Goal: Task Accomplishment & Management: Manage account settings

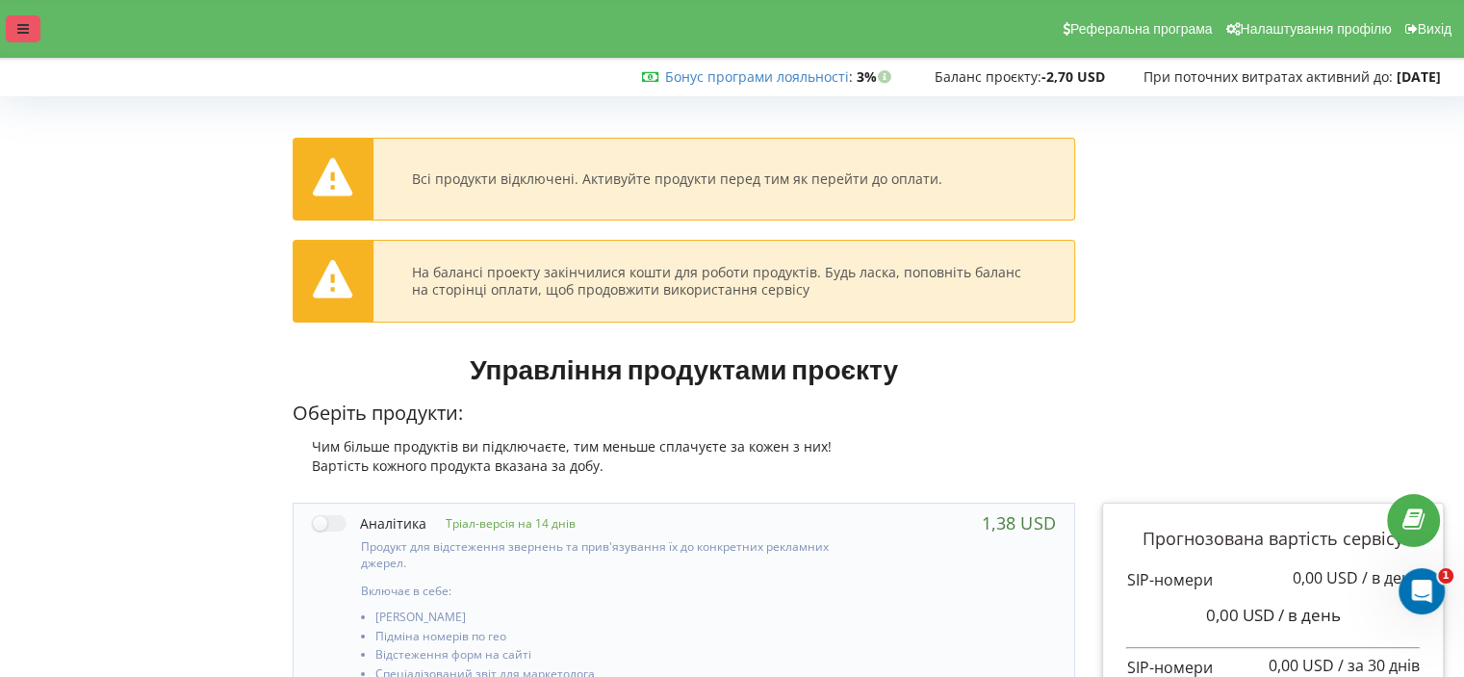
click at [30, 28] on div at bounding box center [23, 28] width 35 height 27
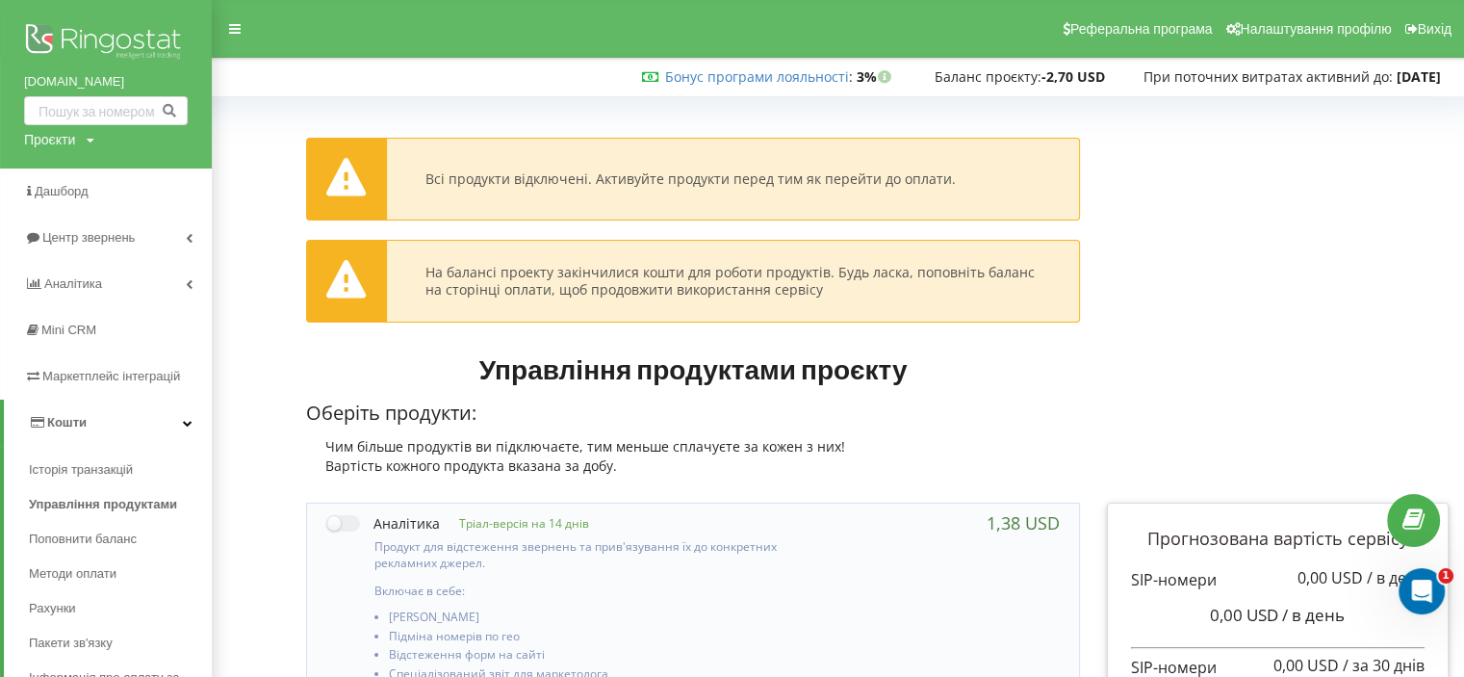
click at [70, 79] on link "[DOMAIN_NAME]" at bounding box center [106, 81] width 164 height 19
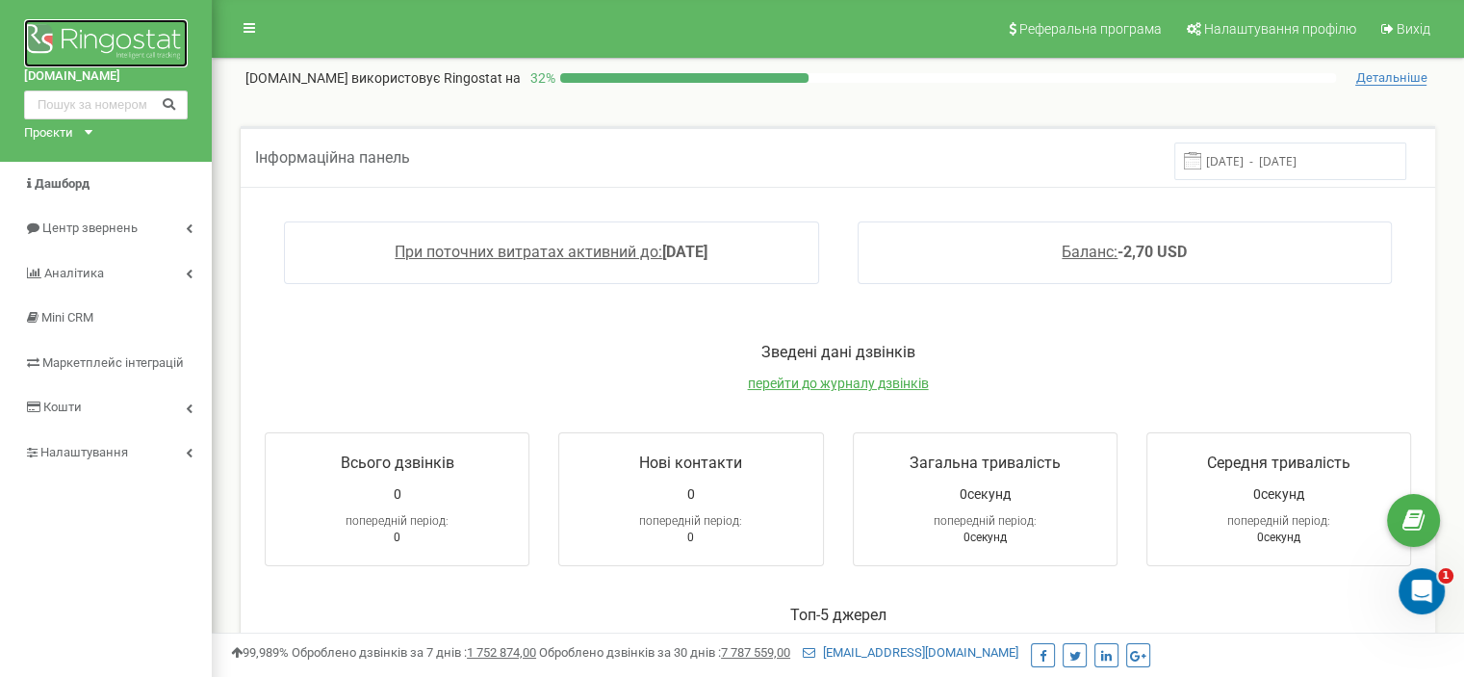
click at [86, 61] on img at bounding box center [106, 43] width 164 height 48
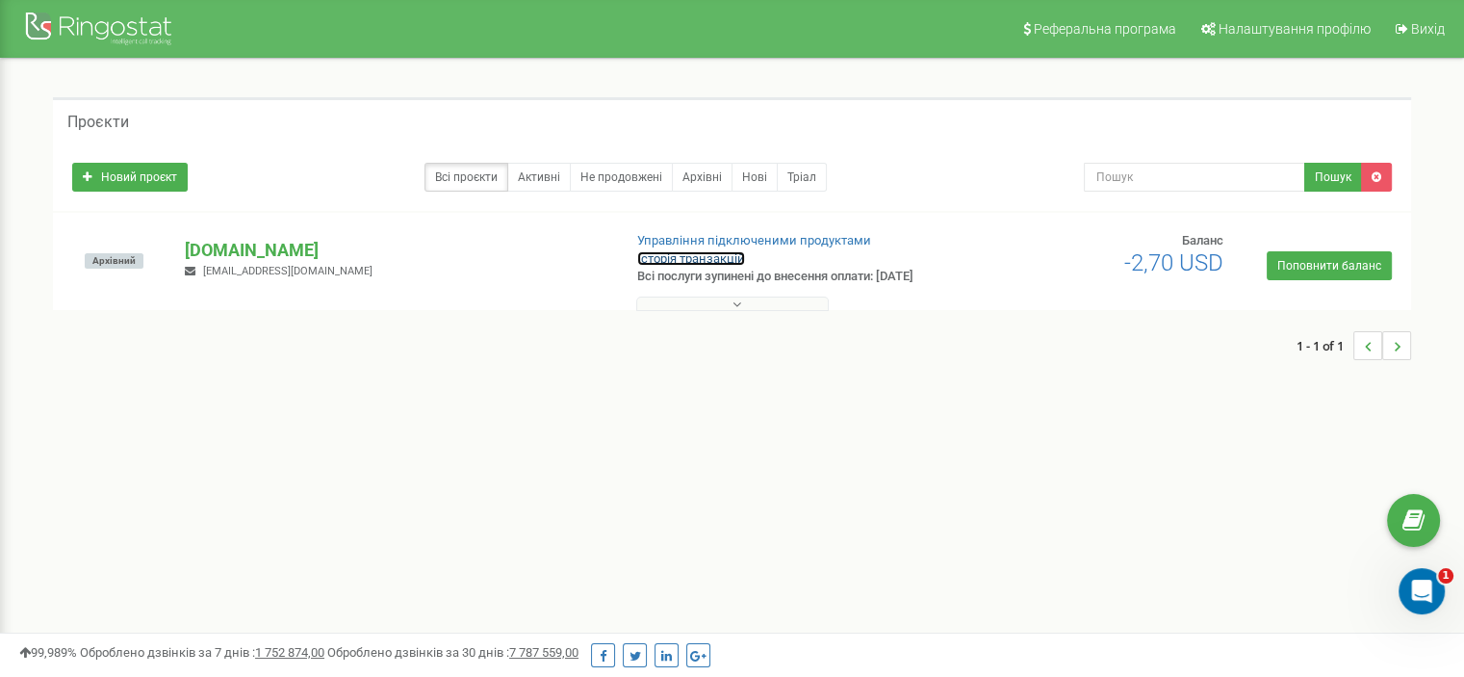
click at [713, 258] on link "Історія транзакцій" at bounding box center [691, 258] width 108 height 14
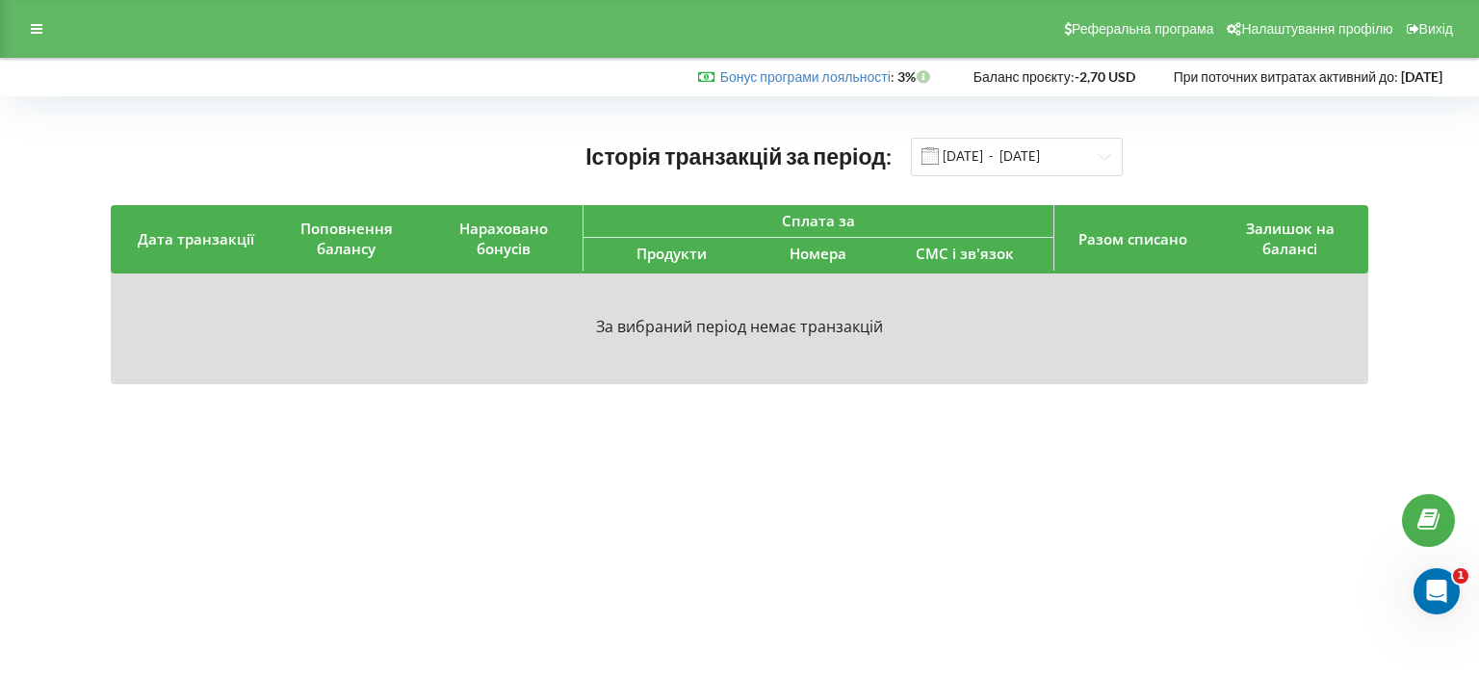
click at [939, 161] on span at bounding box center [929, 155] width 17 height 17
click at [931, 158] on span at bounding box center [929, 155] width 17 height 17
click at [951, 158] on input "01.03.2025 - 21.08.2025" at bounding box center [1017, 157] width 212 height 39
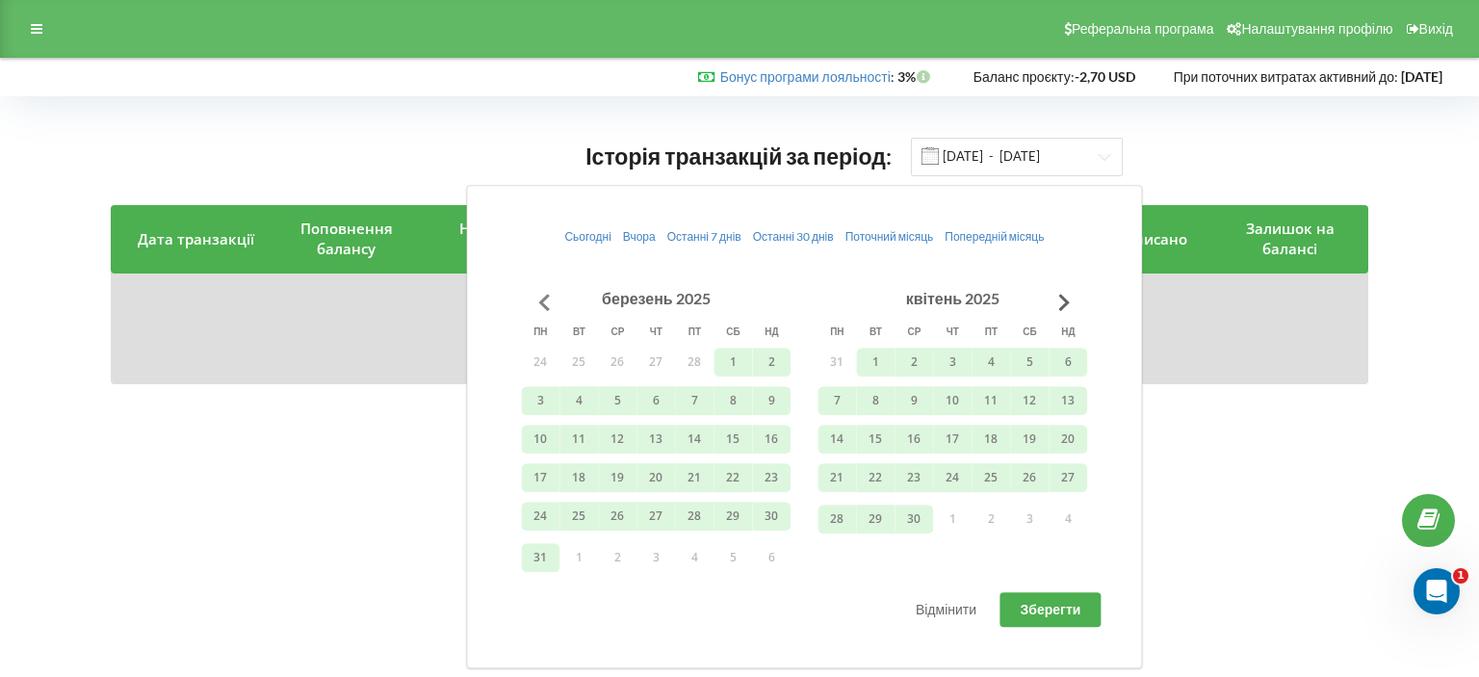
click at [535, 301] on button "Go to previous month" at bounding box center [544, 302] width 39 height 39
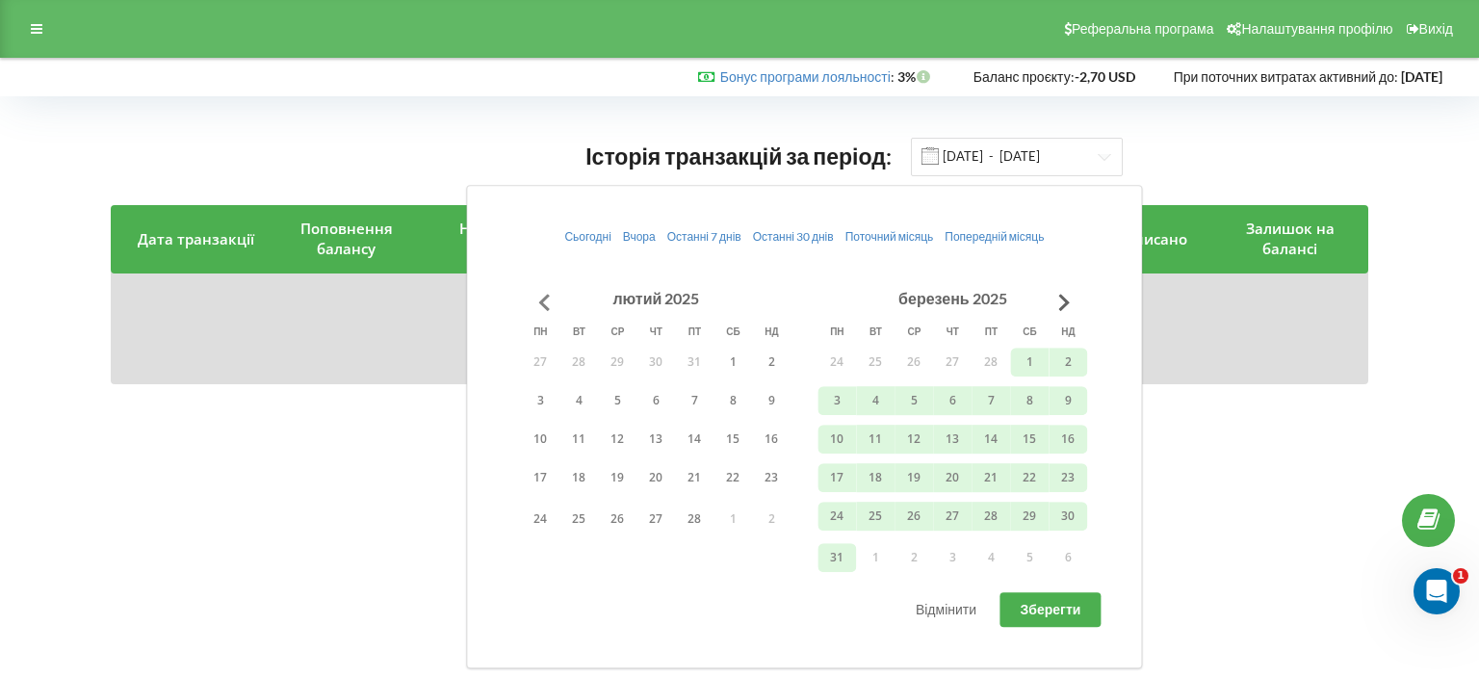
click at [535, 301] on button "Go to previous month" at bounding box center [544, 302] width 39 height 39
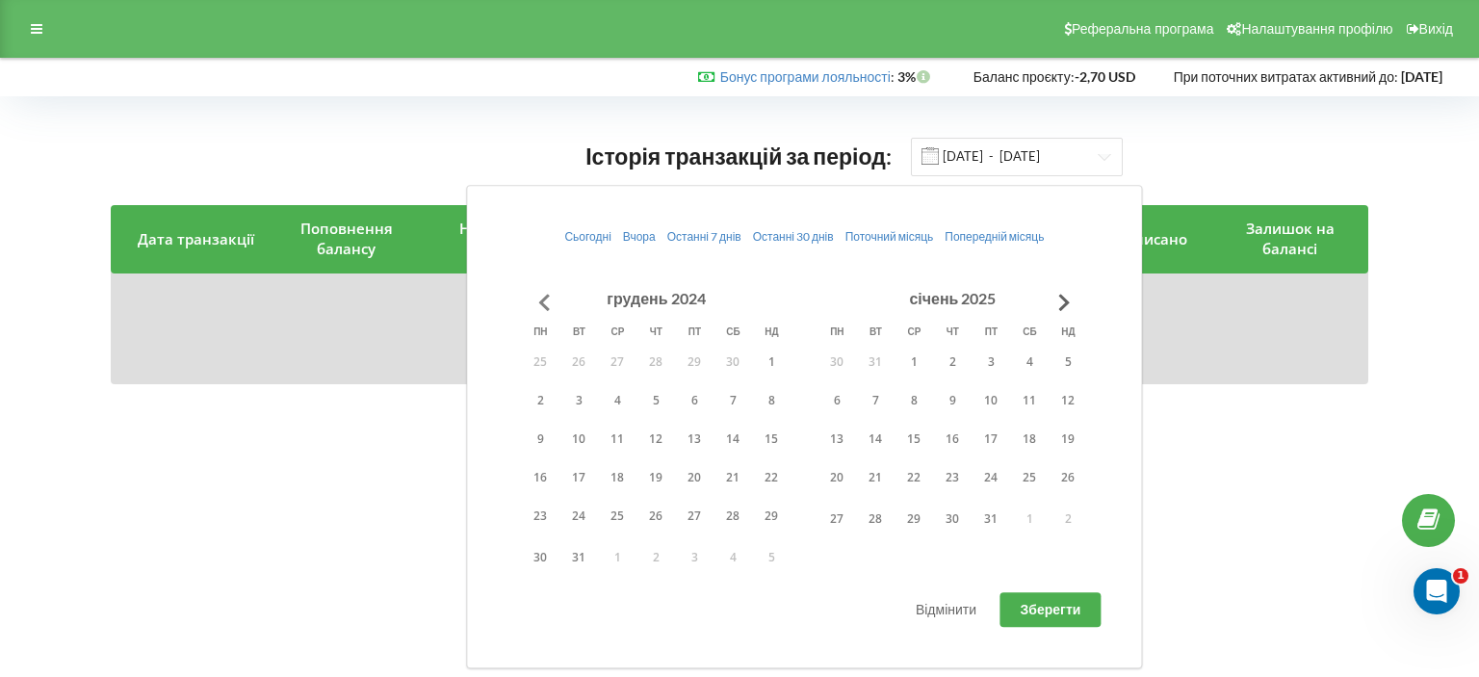
click at [535, 301] on button "Go to previous month" at bounding box center [544, 302] width 39 height 39
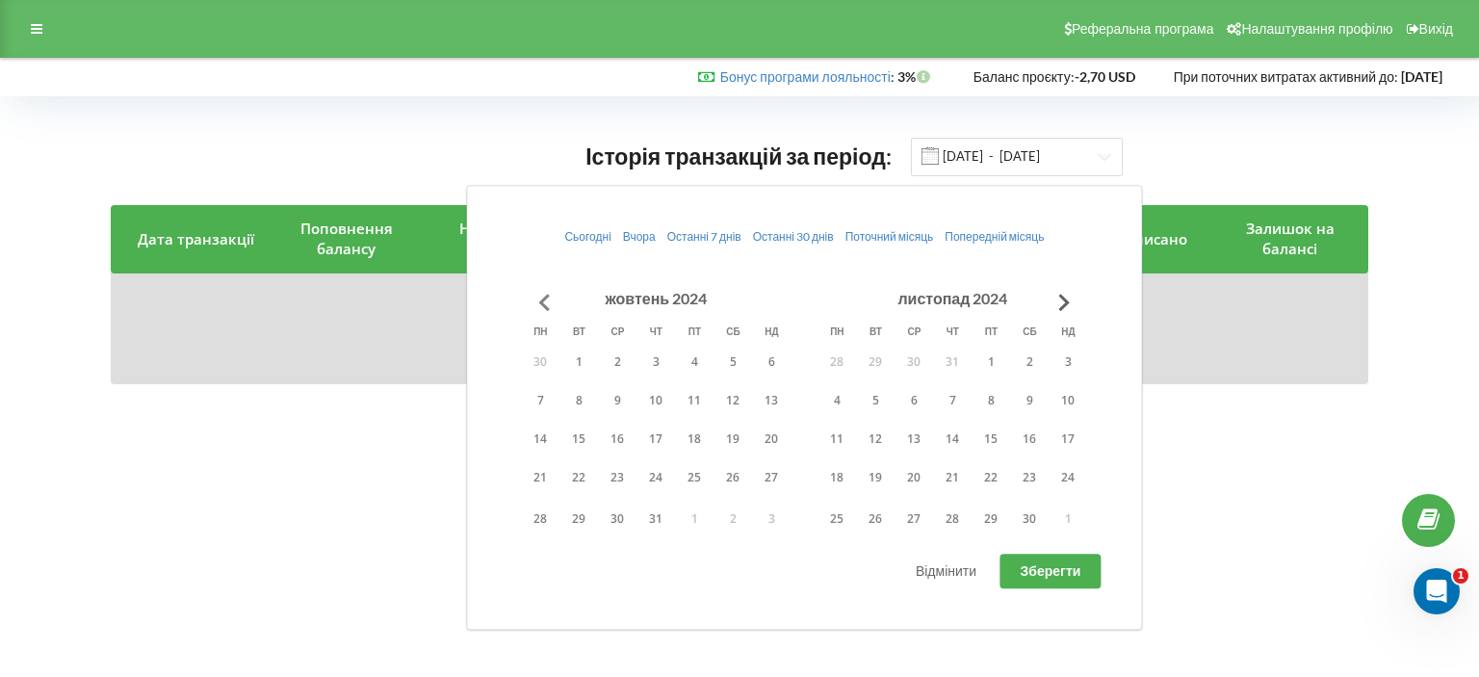
click at [535, 301] on button "Go to previous month" at bounding box center [544, 302] width 39 height 39
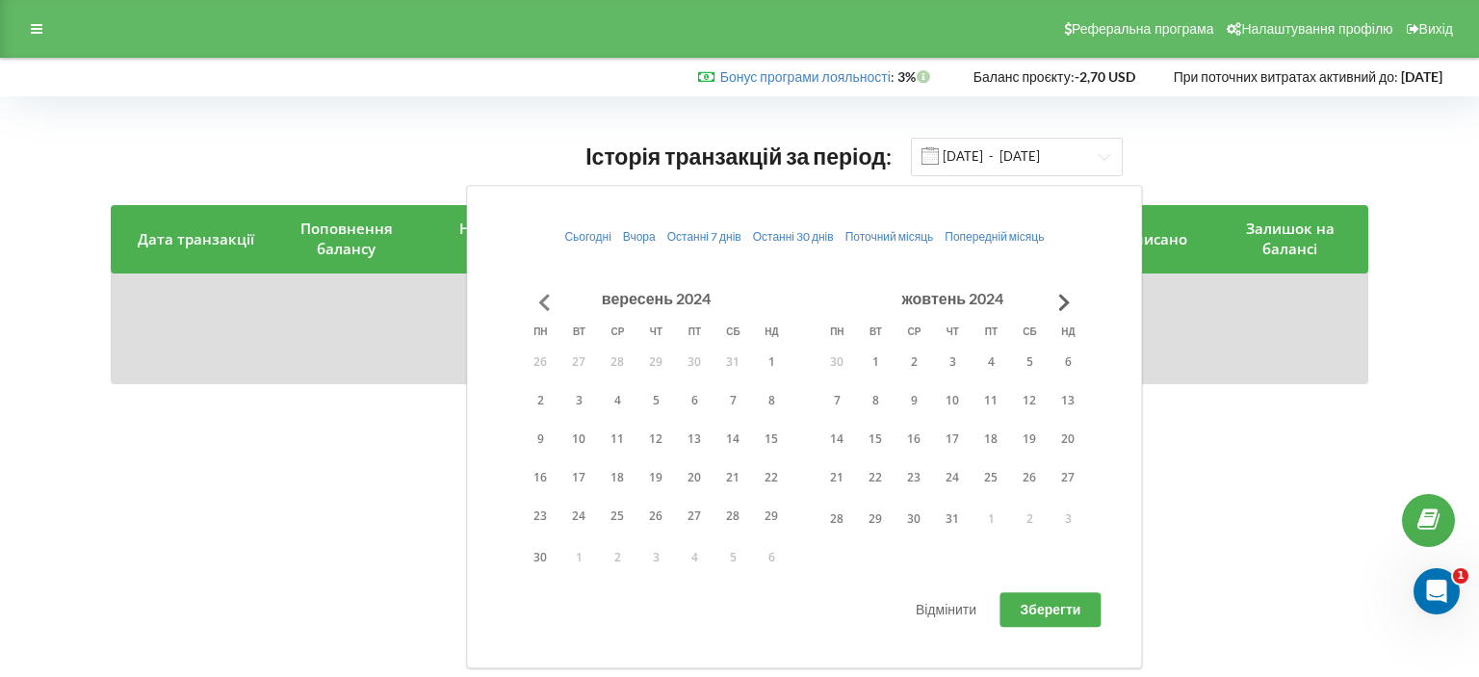
click at [535, 301] on button "Go to previous month" at bounding box center [544, 302] width 39 height 39
click at [648, 357] on button "1" at bounding box center [655, 362] width 39 height 29
click at [726, 516] on button "31" at bounding box center [732, 518] width 39 height 29
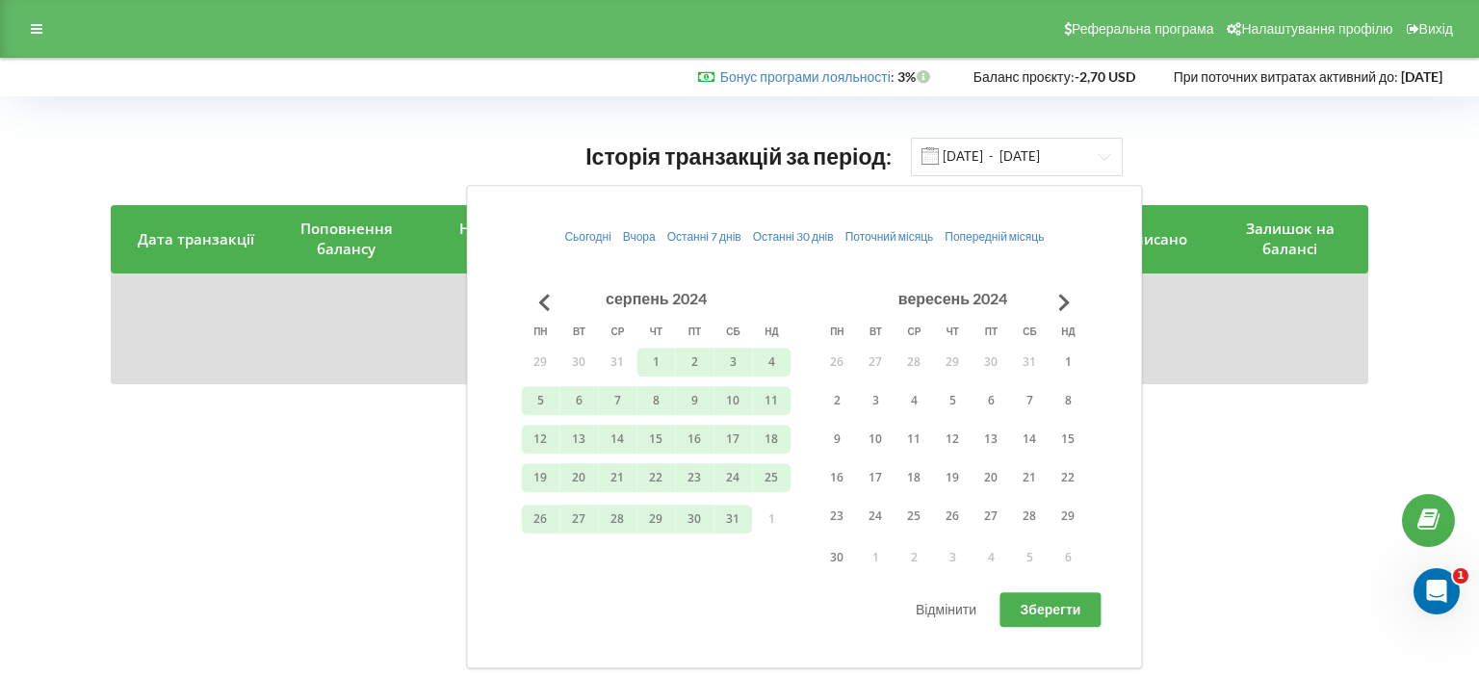
click at [1045, 612] on span "Зберегти" at bounding box center [1050, 609] width 61 height 16
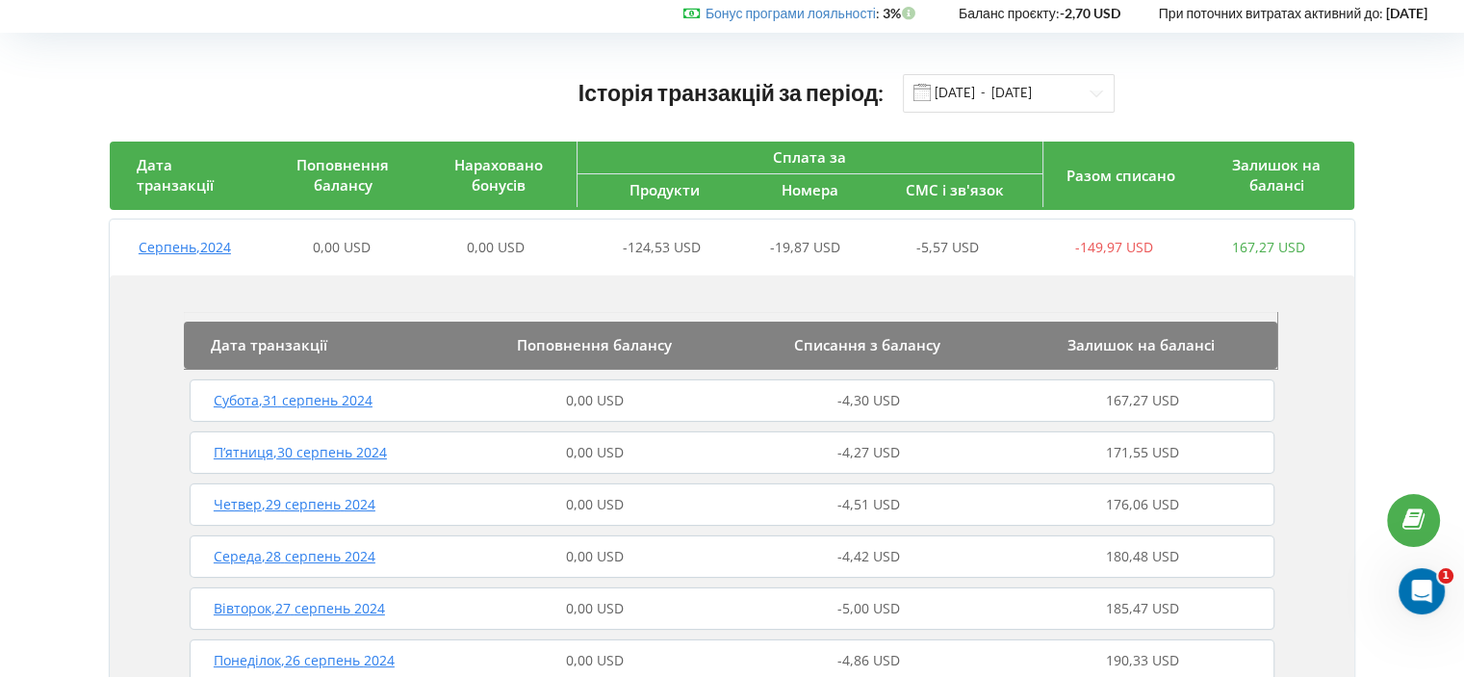
scroll to position [96, 0]
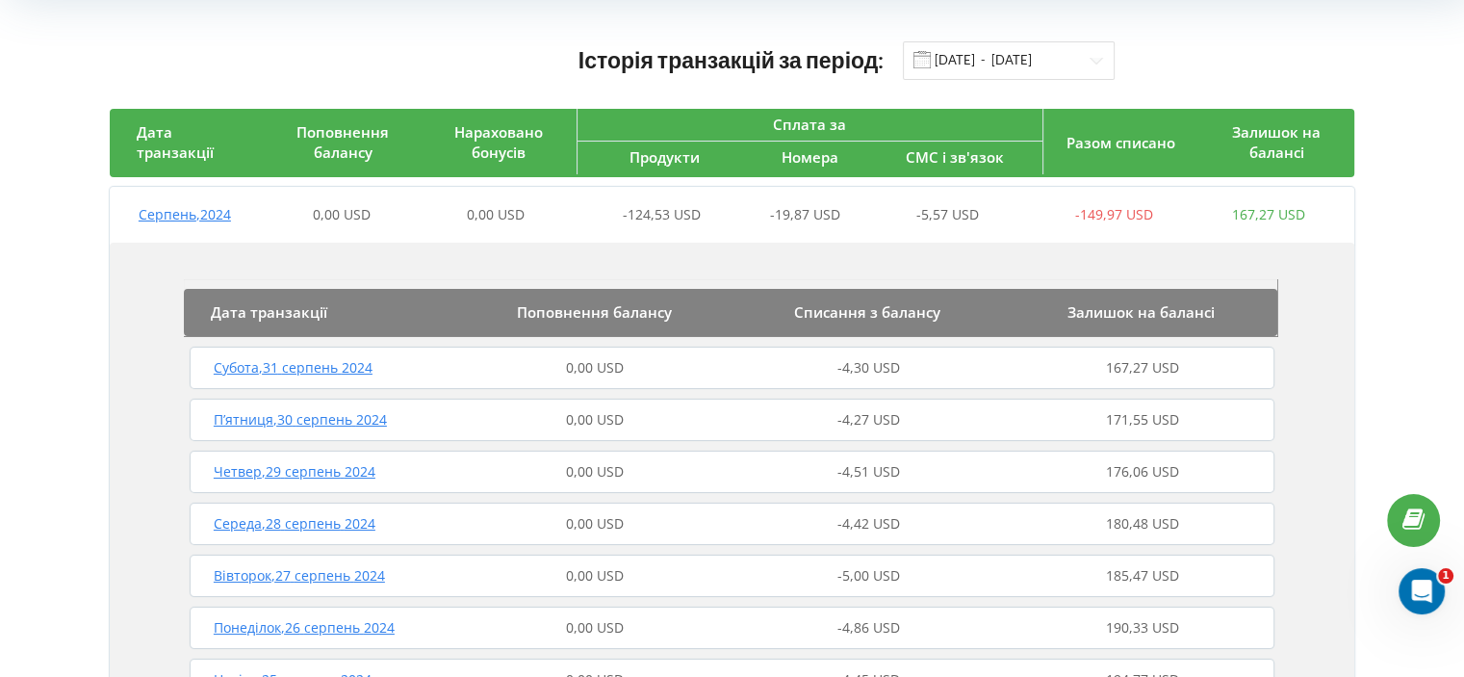
click at [327, 372] on span "Субота , 31 серпень 2024" at bounding box center [293, 367] width 159 height 18
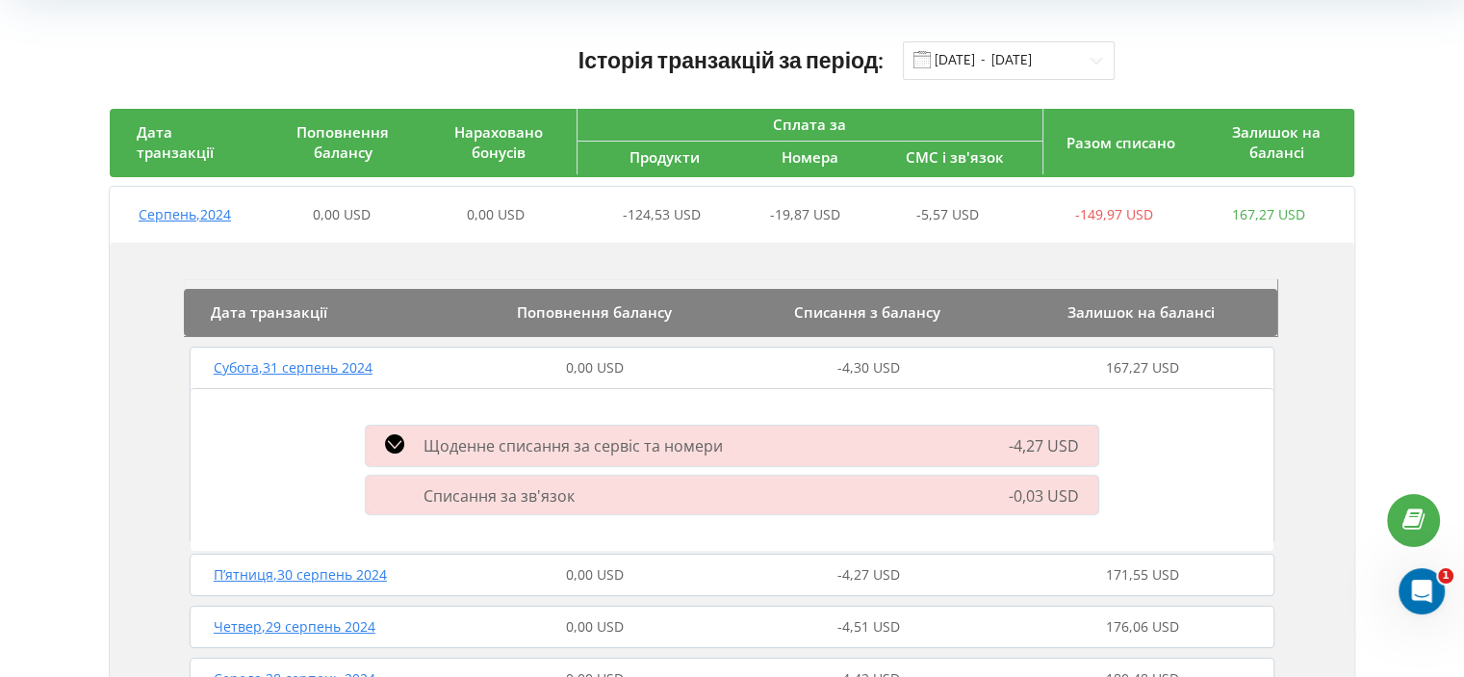
scroll to position [193, 0]
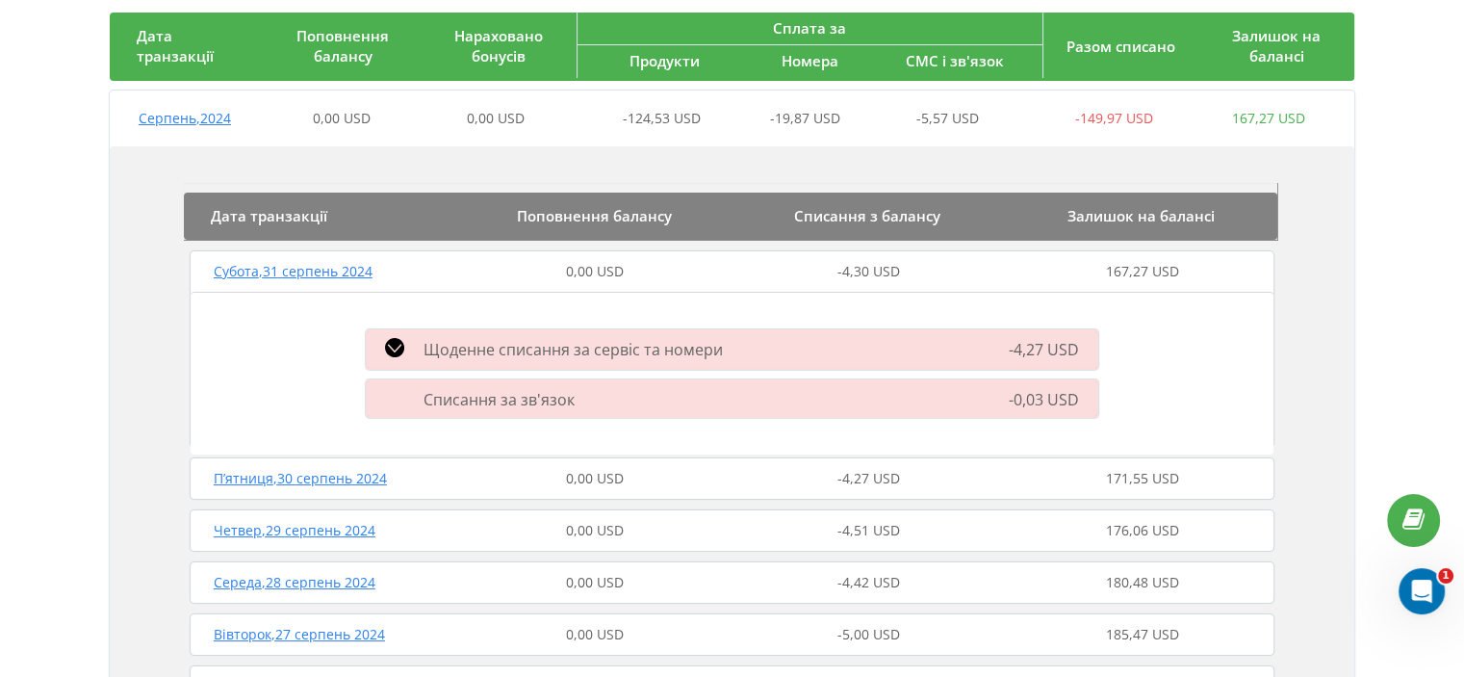
click at [390, 351] on icon at bounding box center [394, 347] width 19 height 19
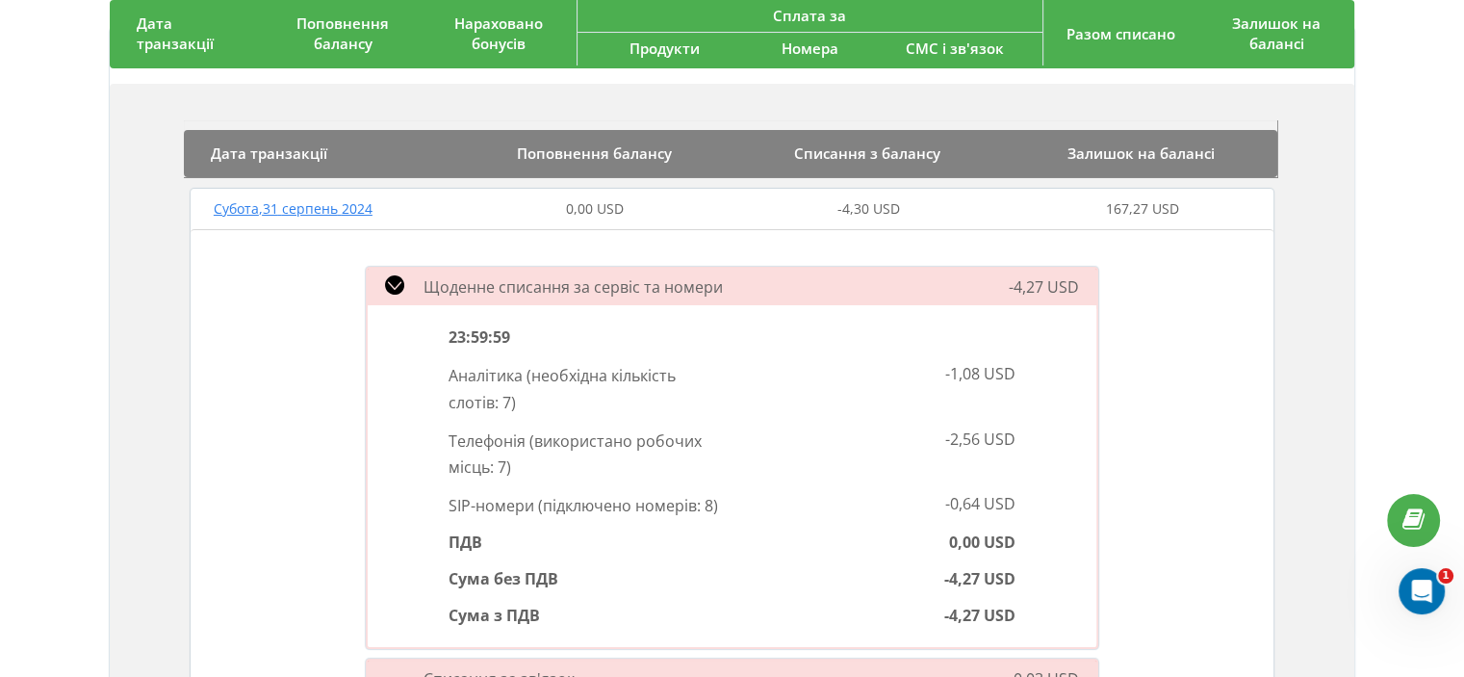
scroll to position [289, 0]
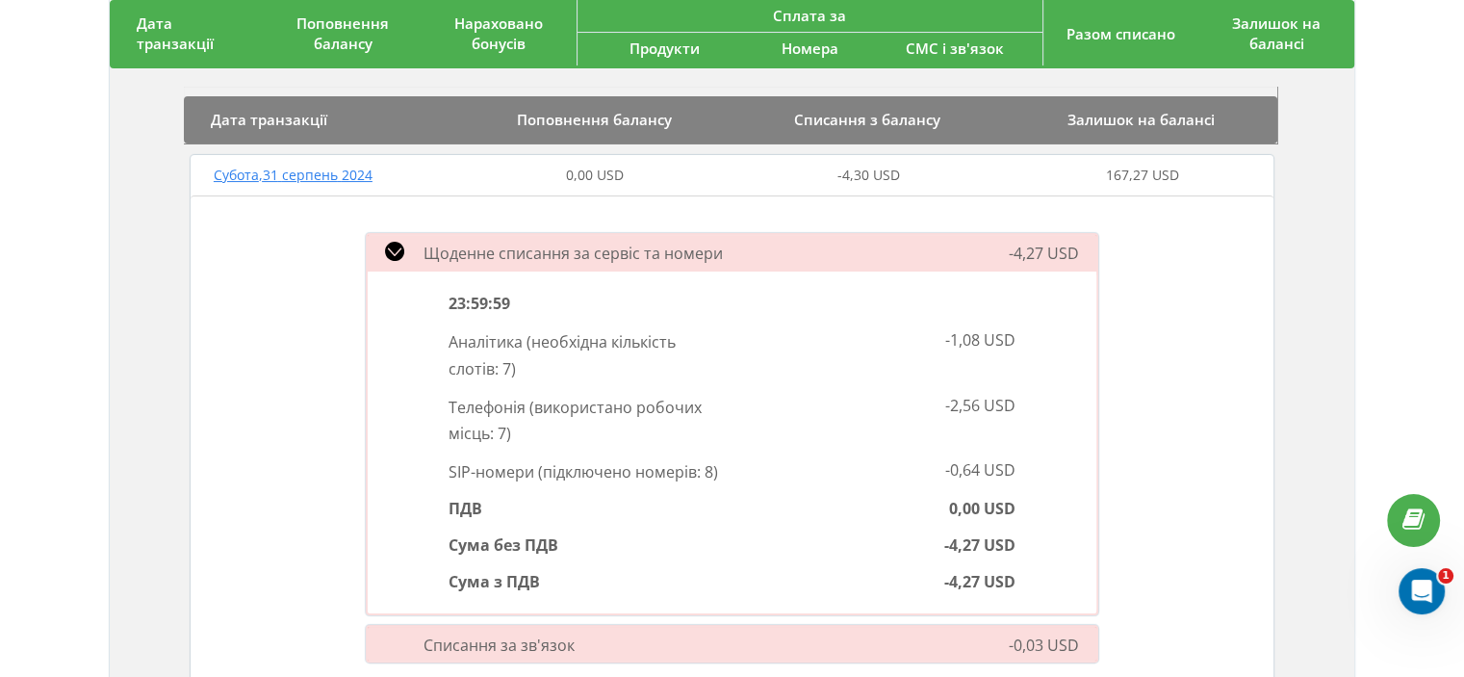
click at [530, 404] on span "(" at bounding box center [531, 406] width 5 height 21
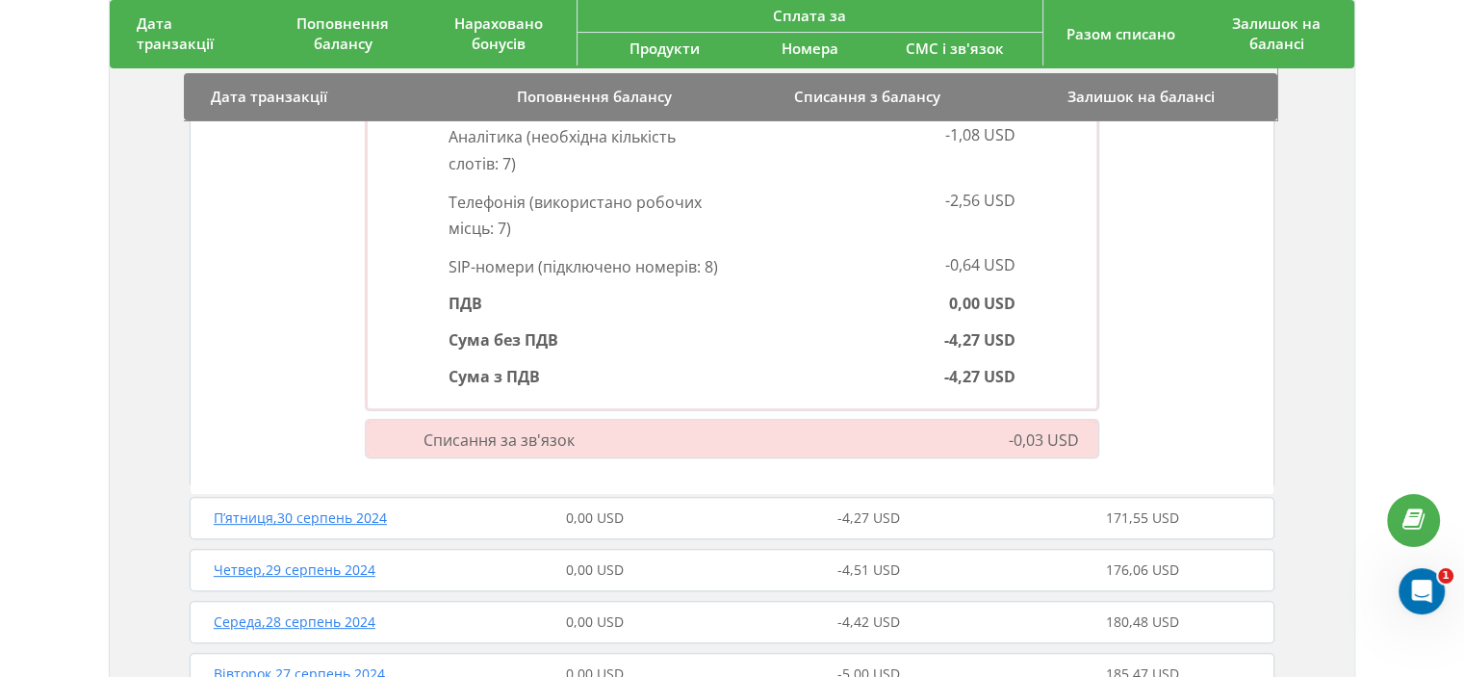
scroll to position [385, 0]
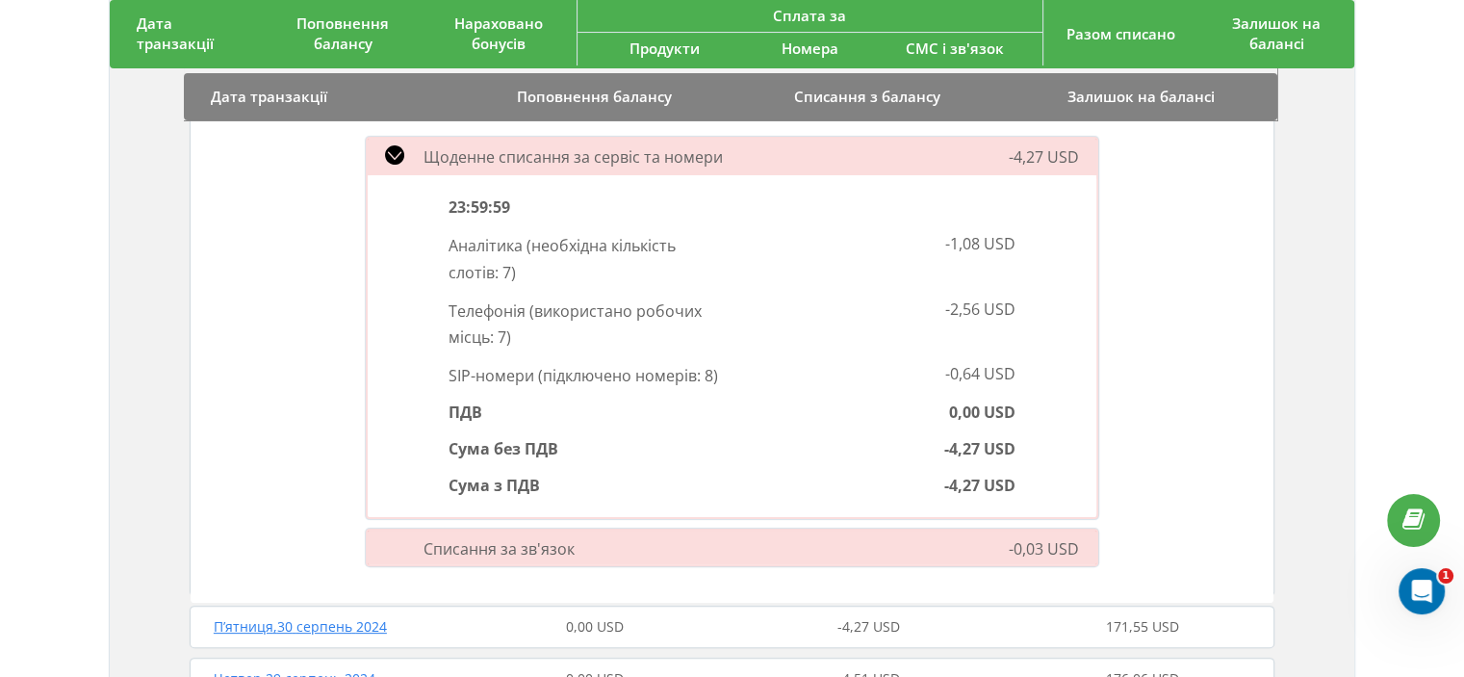
drag, startPoint x: 399, startPoint y: 153, endPoint x: 430, endPoint y: 194, distance: 52.2
click at [398, 153] on icon at bounding box center [394, 154] width 19 height 19
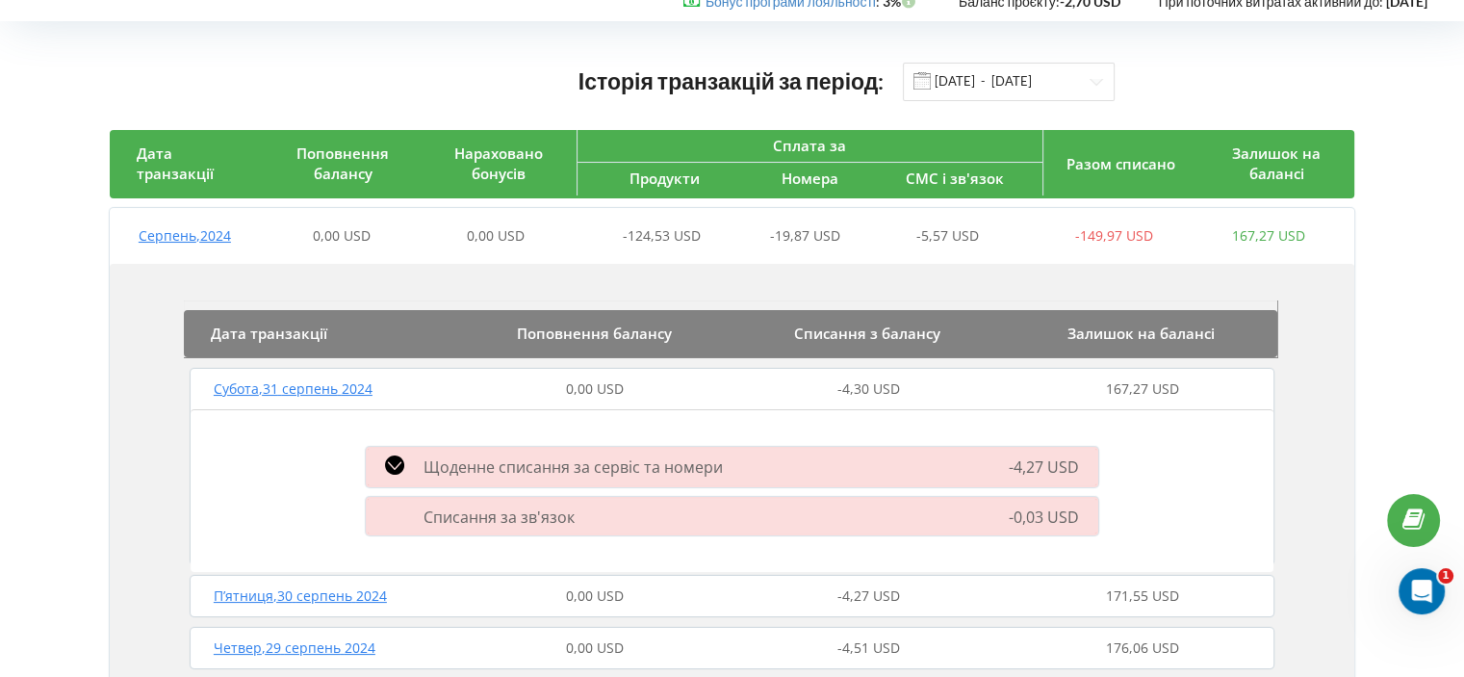
scroll to position [0, 0]
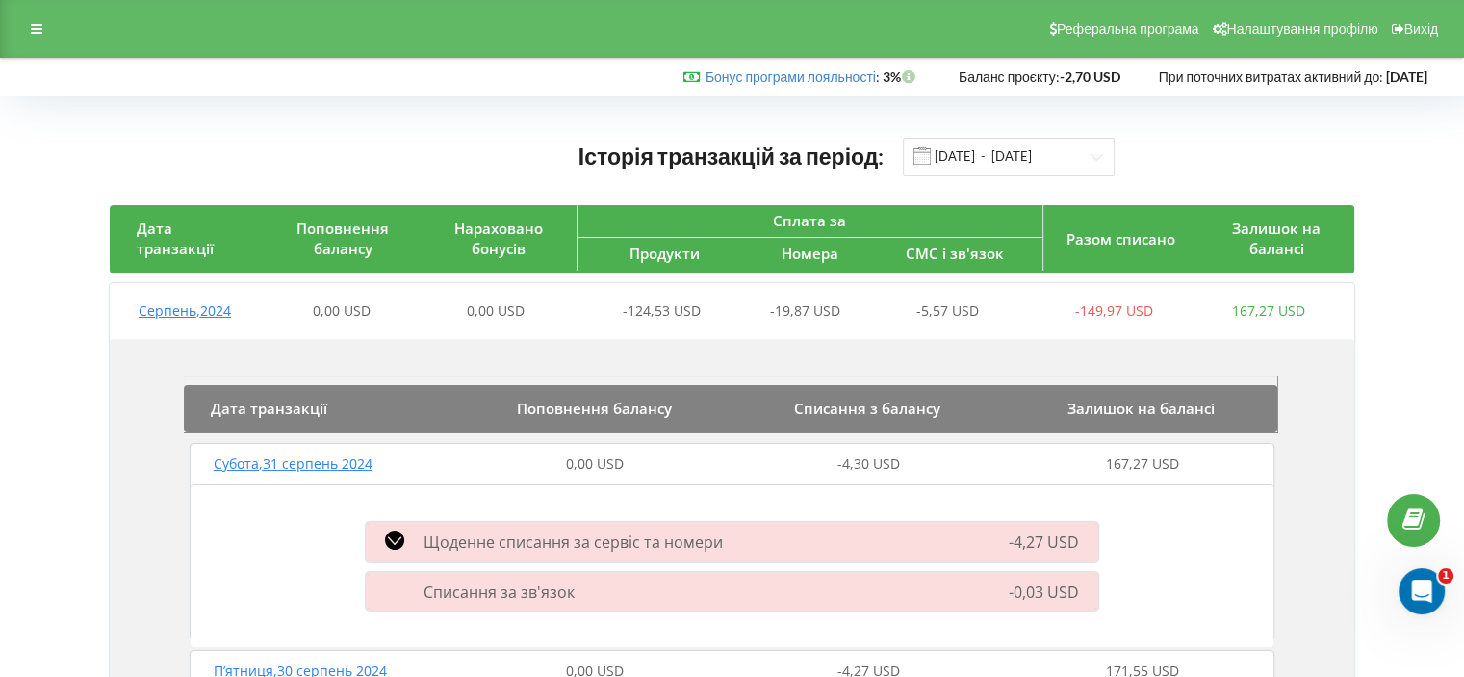
click at [926, 154] on span at bounding box center [922, 155] width 17 height 17
click at [932, 165] on input "01.08.2024 - 31.08.2024" at bounding box center [1009, 157] width 212 height 39
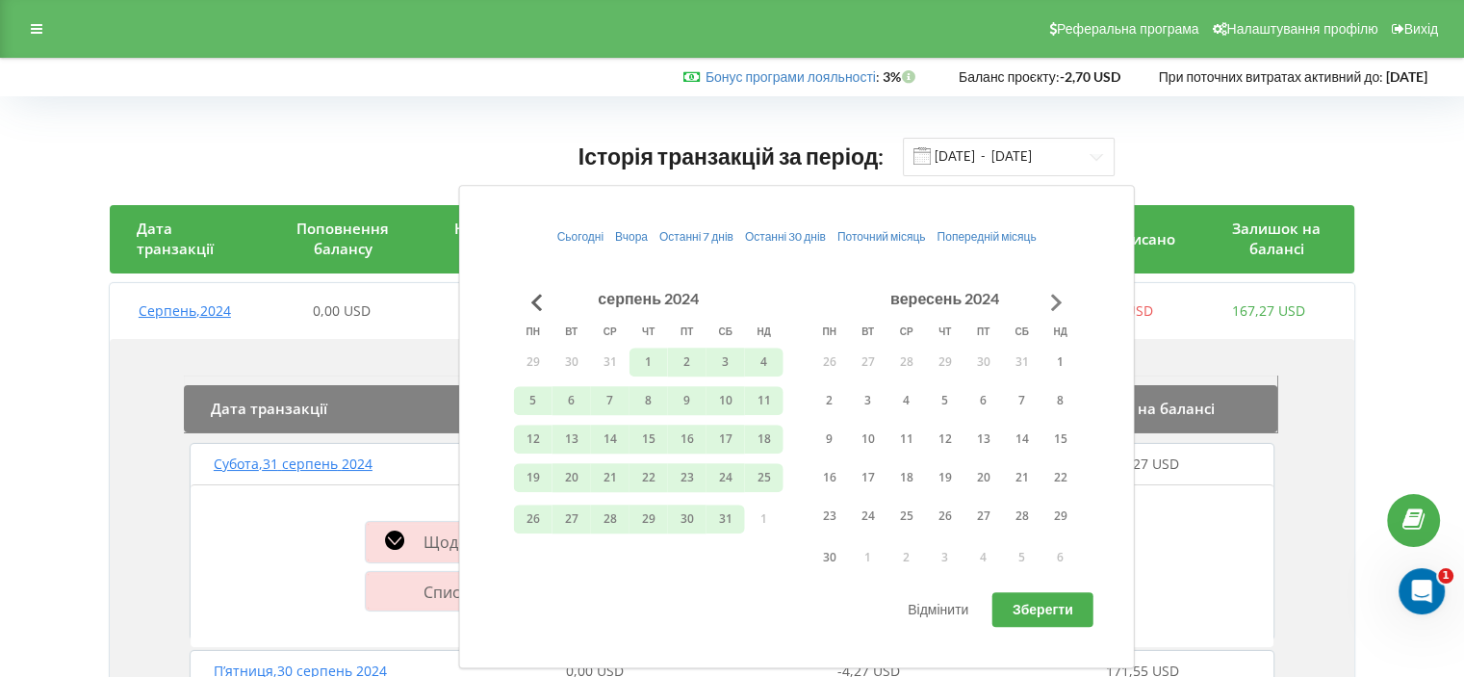
click at [1052, 297] on button "Go to next month" at bounding box center [1057, 302] width 39 height 39
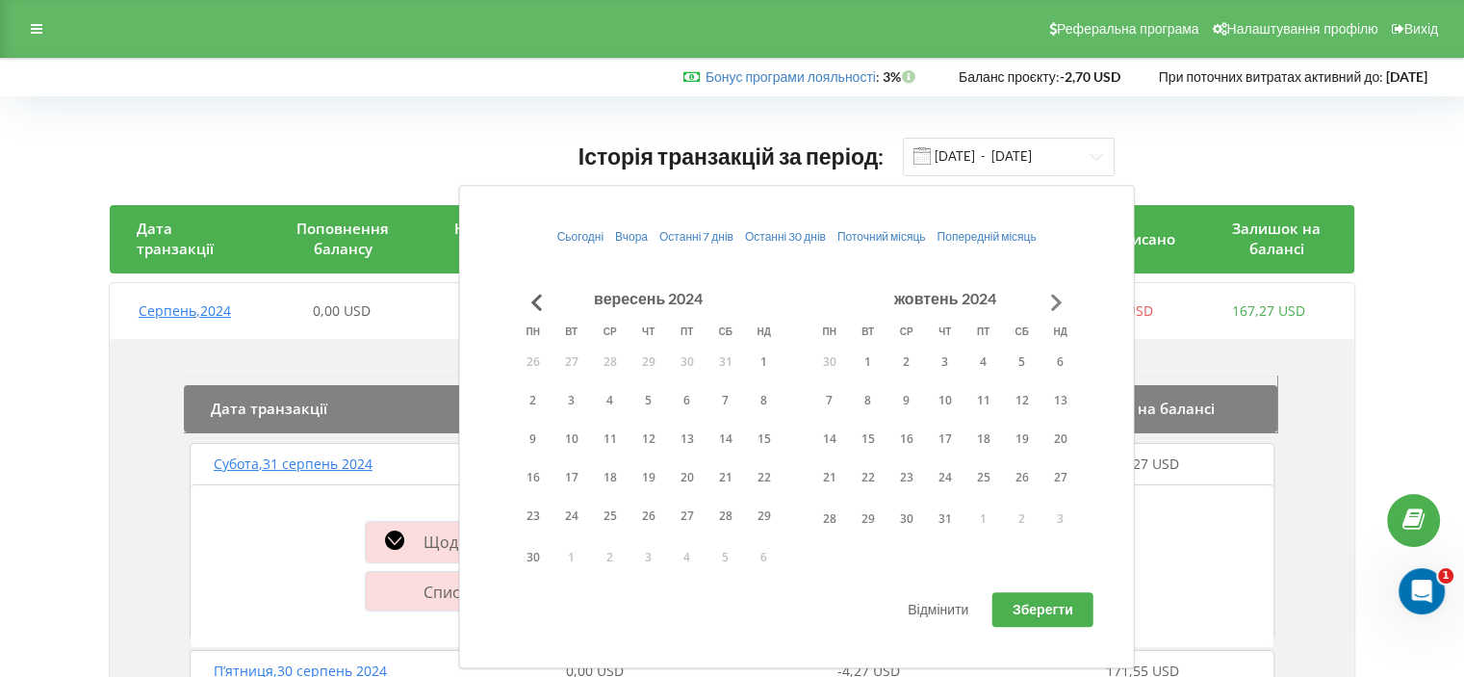
click at [1052, 297] on button "Go to next month" at bounding box center [1057, 302] width 39 height 39
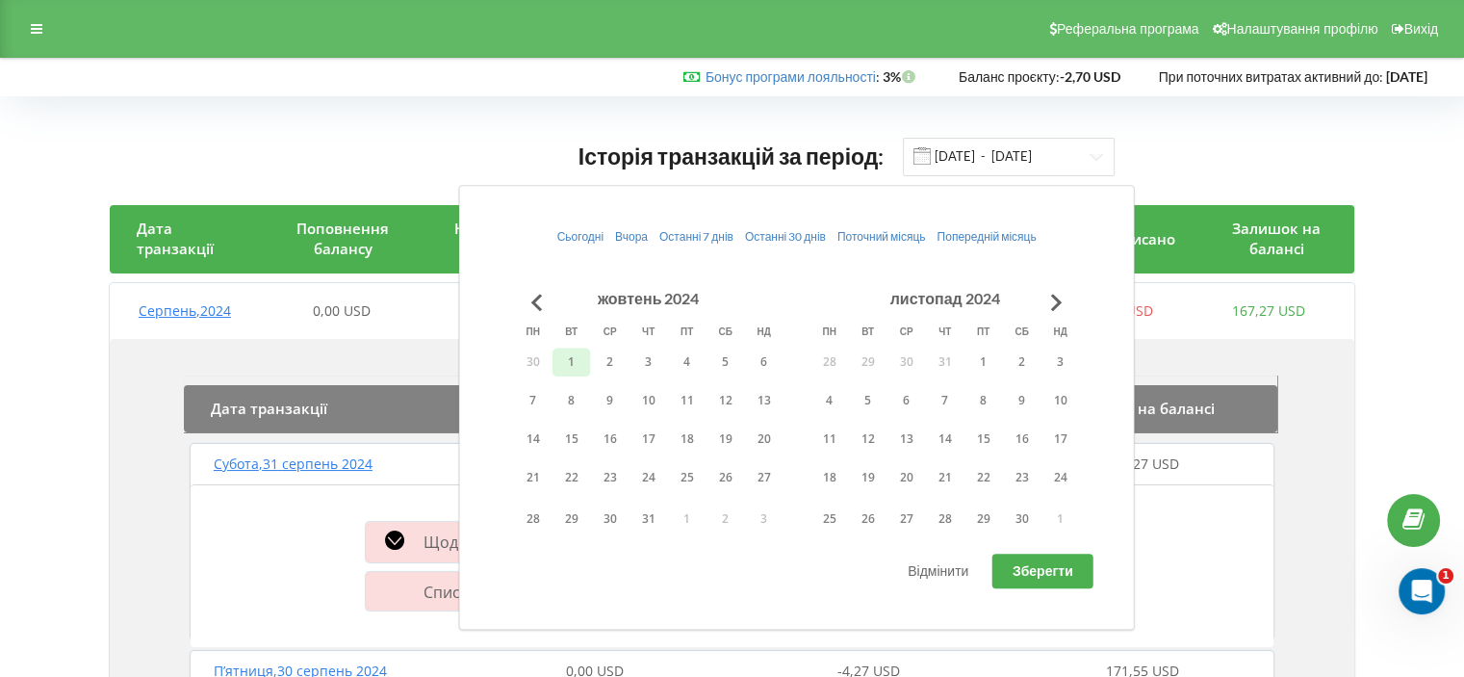
click at [564, 361] on button "1" at bounding box center [572, 362] width 39 height 29
click at [644, 523] on button "31" at bounding box center [649, 518] width 39 height 29
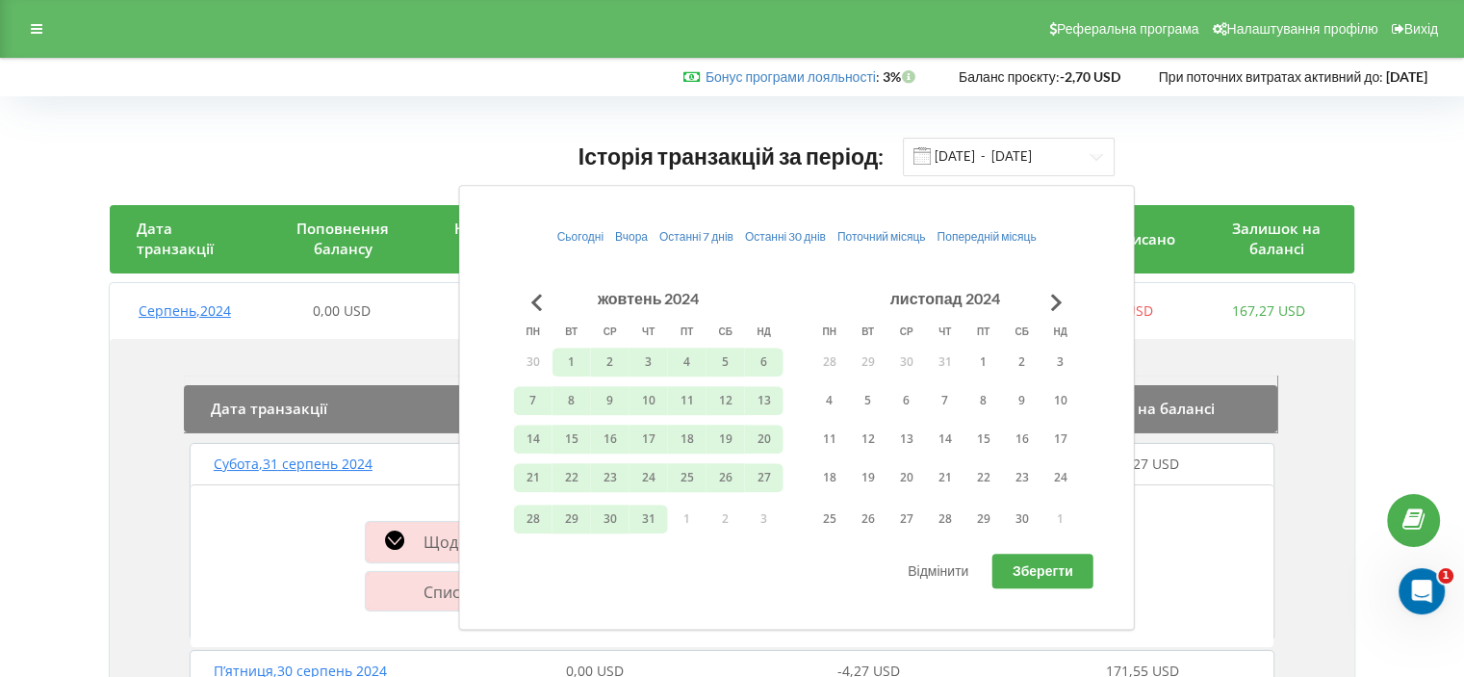
click at [1071, 562] on span "Зберегти" at bounding box center [1043, 570] width 61 height 16
type input "01.10.2024 - 31.10.2024"
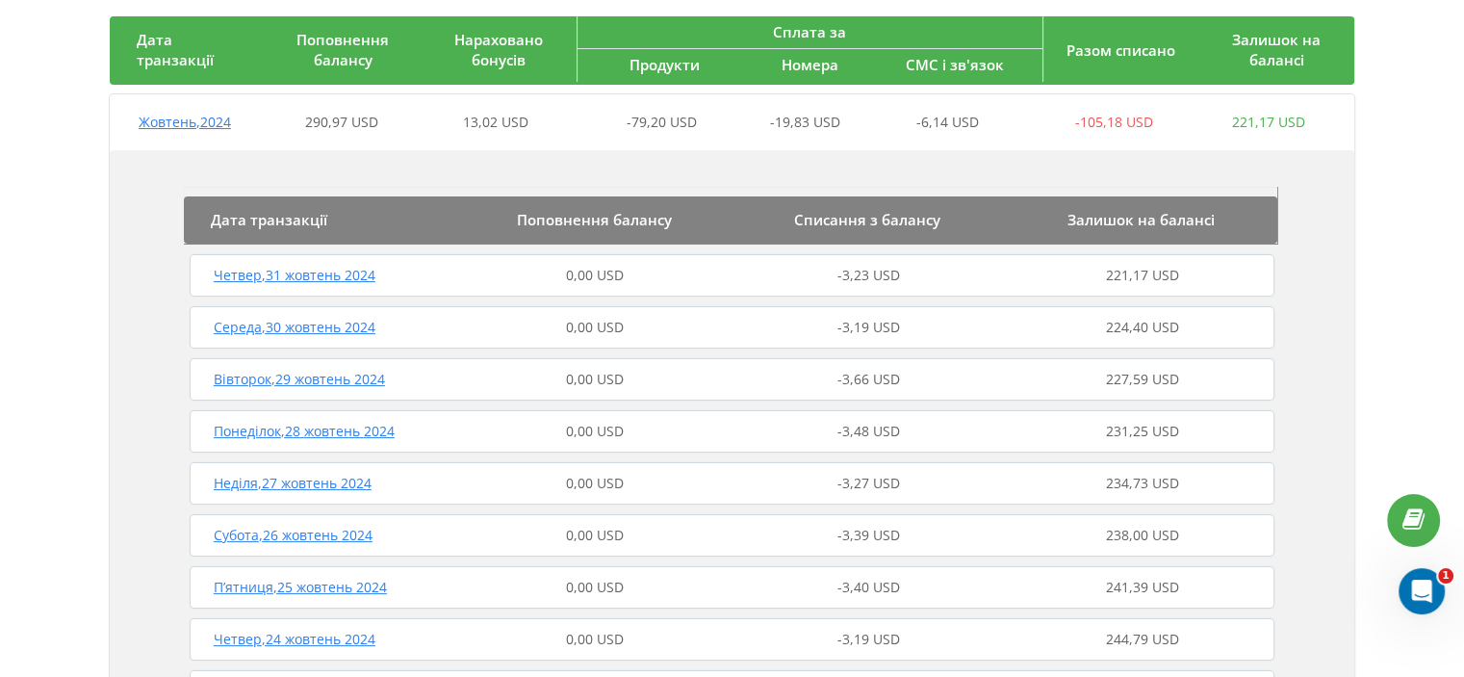
scroll to position [193, 0]
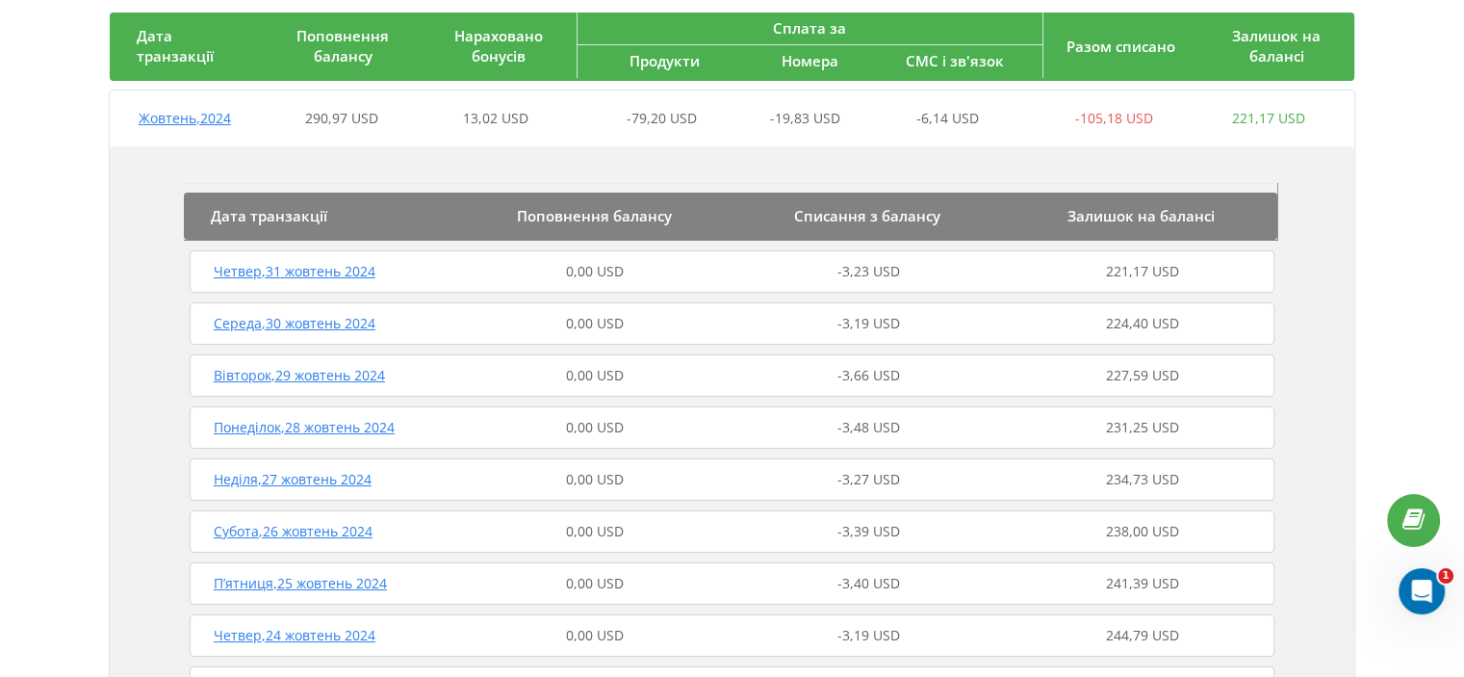
click at [324, 322] on span "Середа , 30 жовтень 2024" at bounding box center [295, 323] width 162 height 18
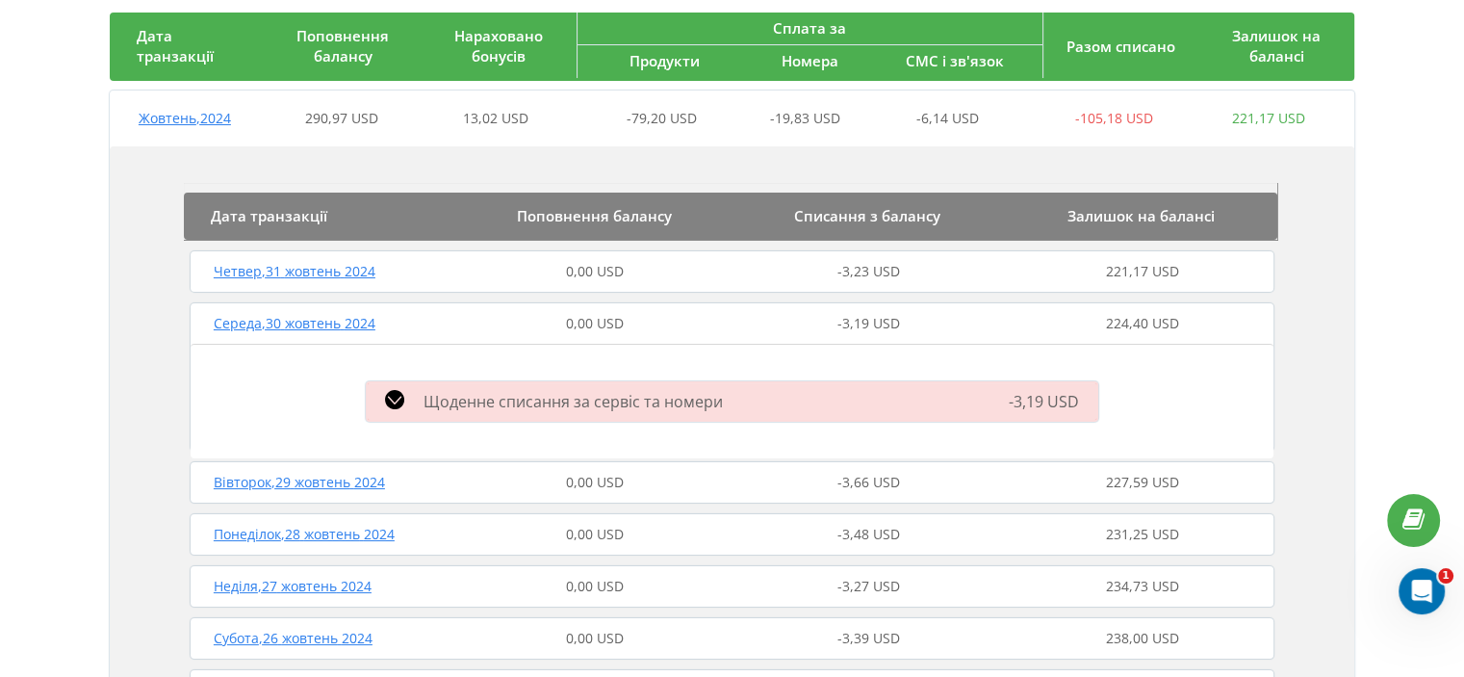
click at [389, 410] on span at bounding box center [394, 401] width 19 height 23
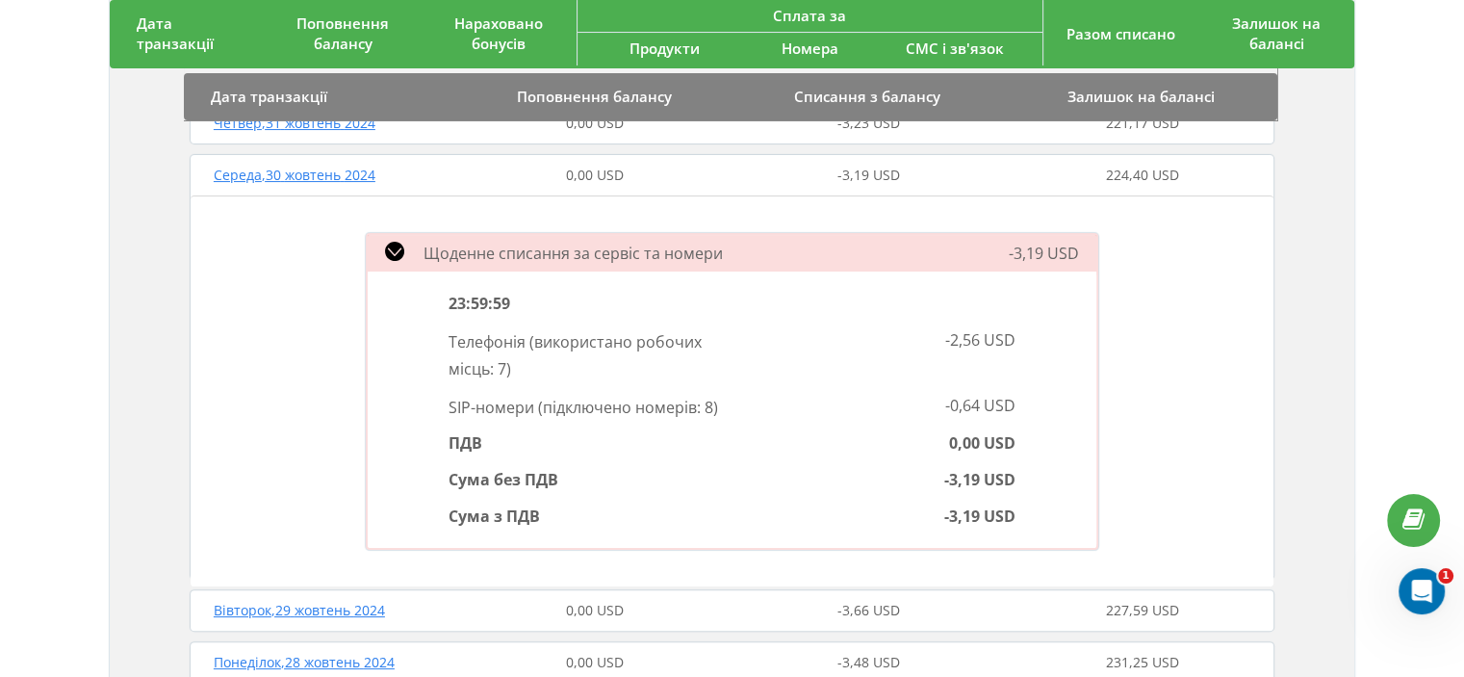
scroll to position [385, 0]
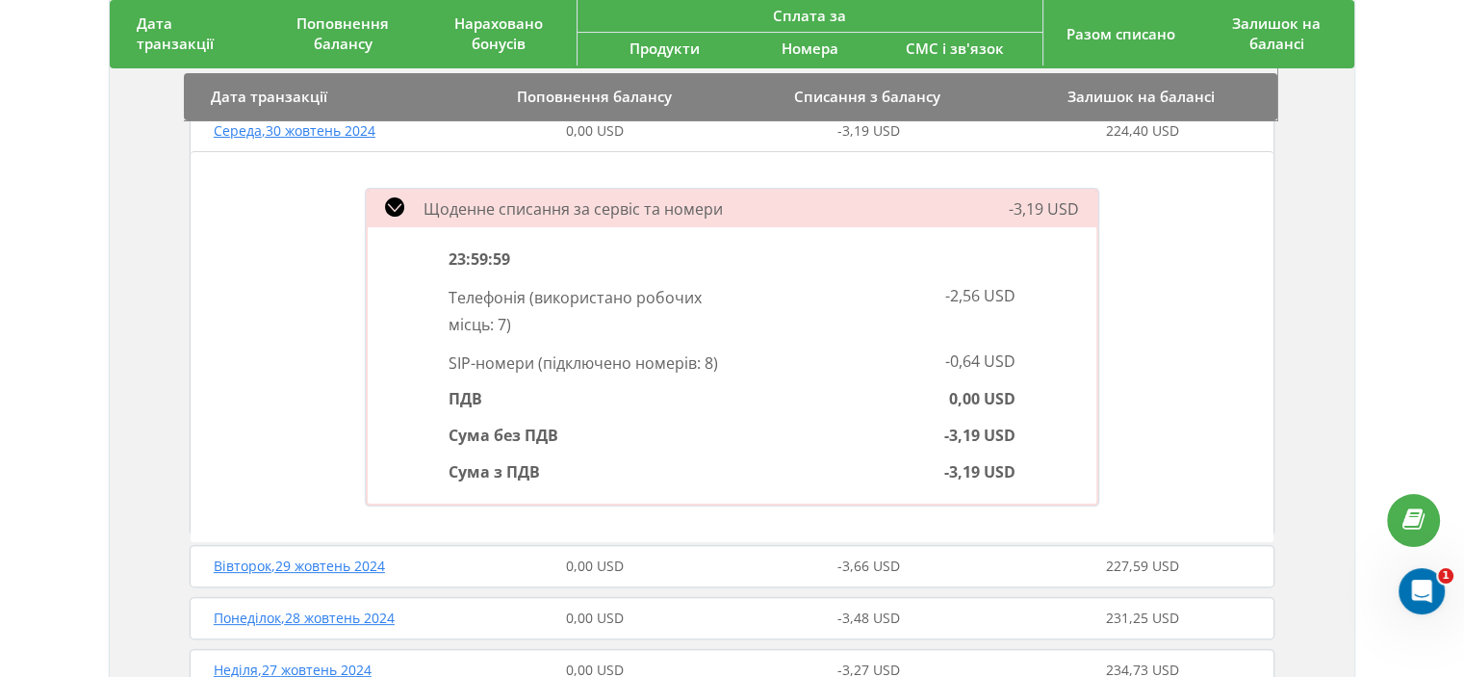
click at [390, 217] on span at bounding box center [394, 208] width 19 height 23
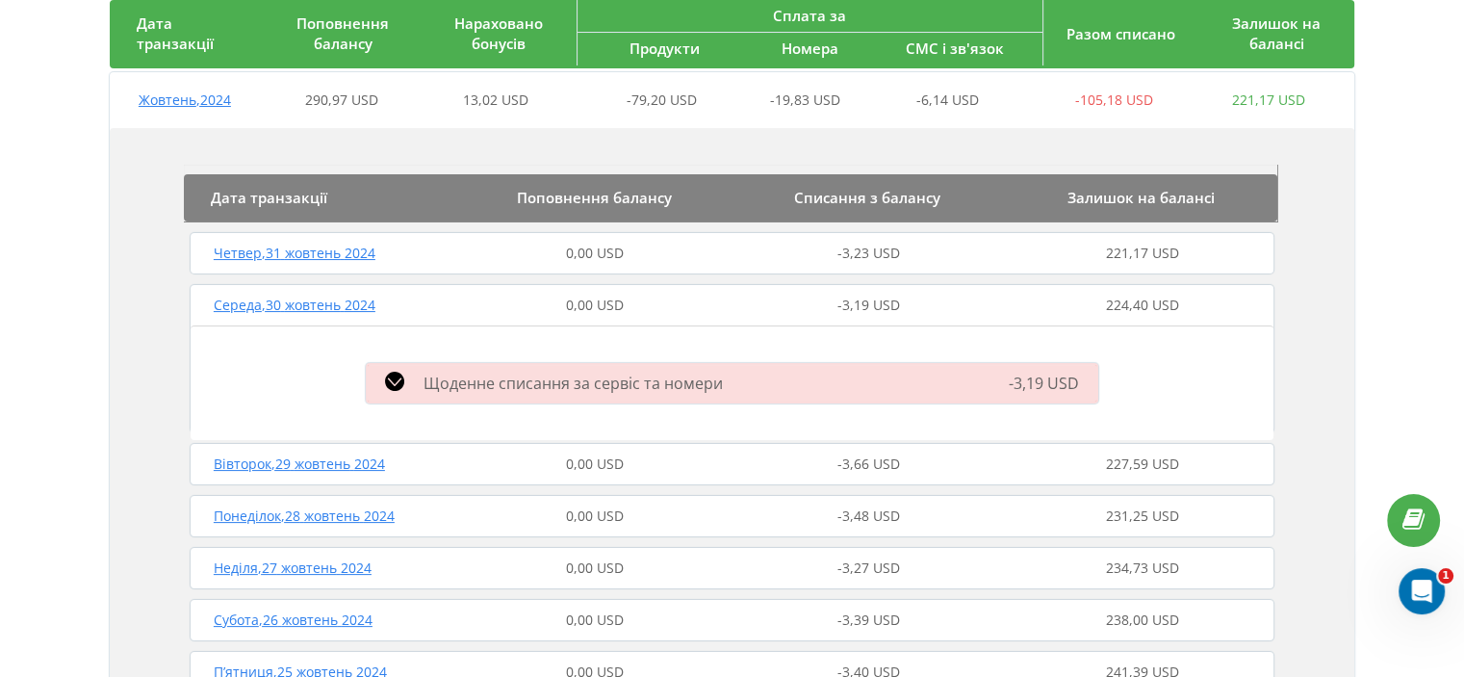
scroll to position [214, 0]
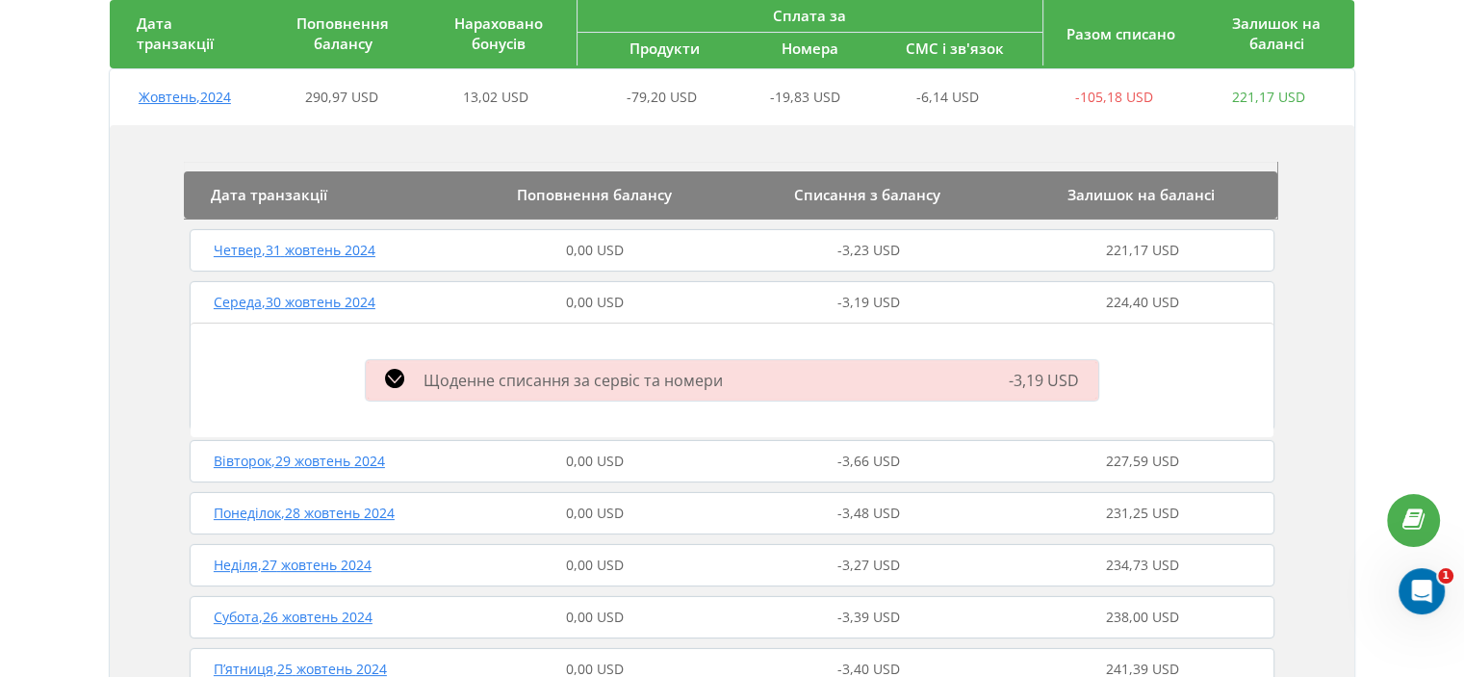
click at [388, 375] on icon at bounding box center [394, 378] width 19 height 19
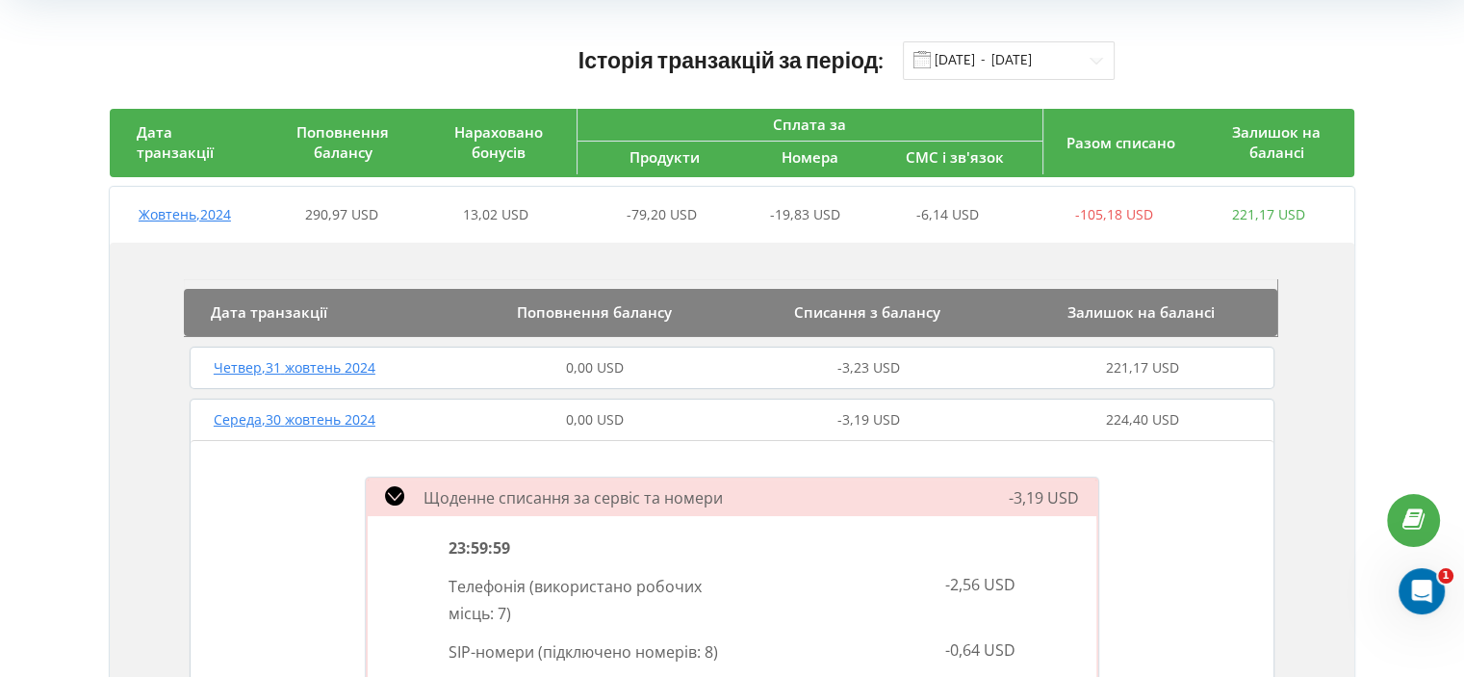
scroll to position [193, 0]
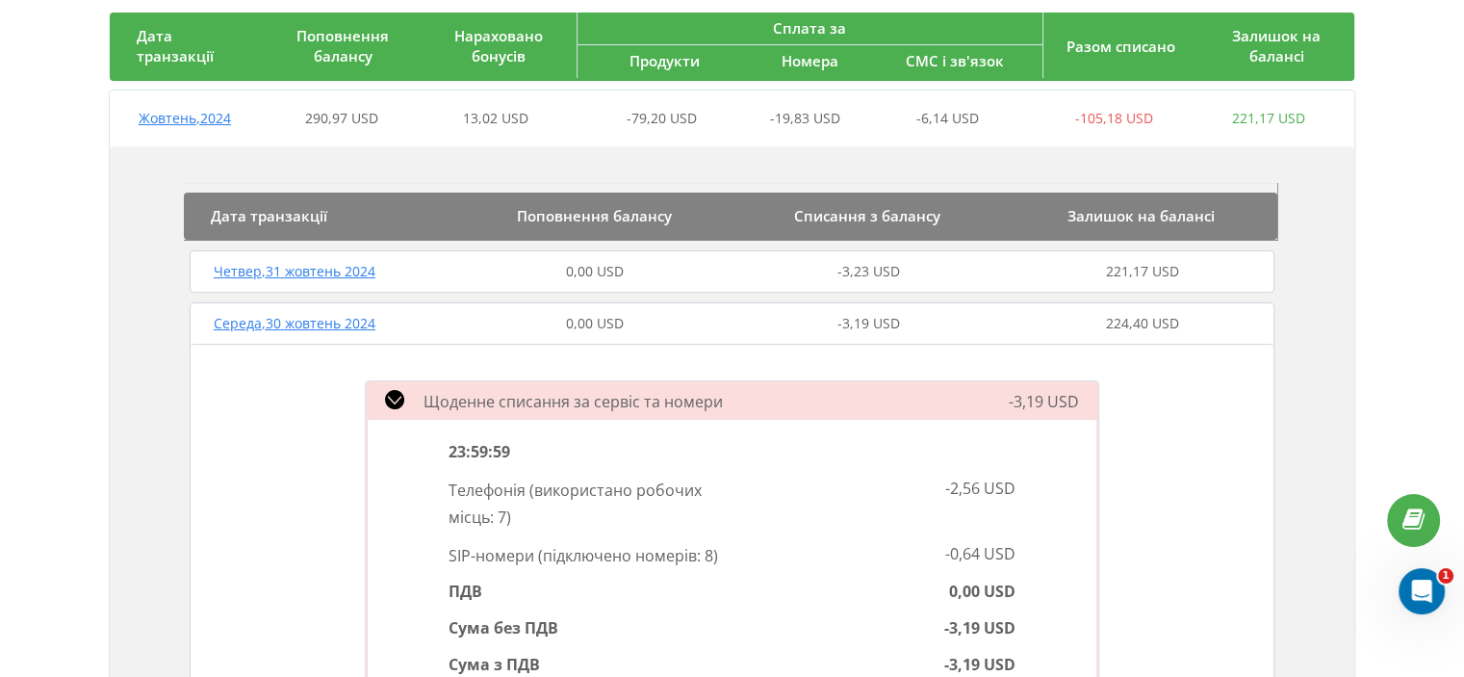
click at [394, 392] on icon at bounding box center [394, 399] width 19 height 19
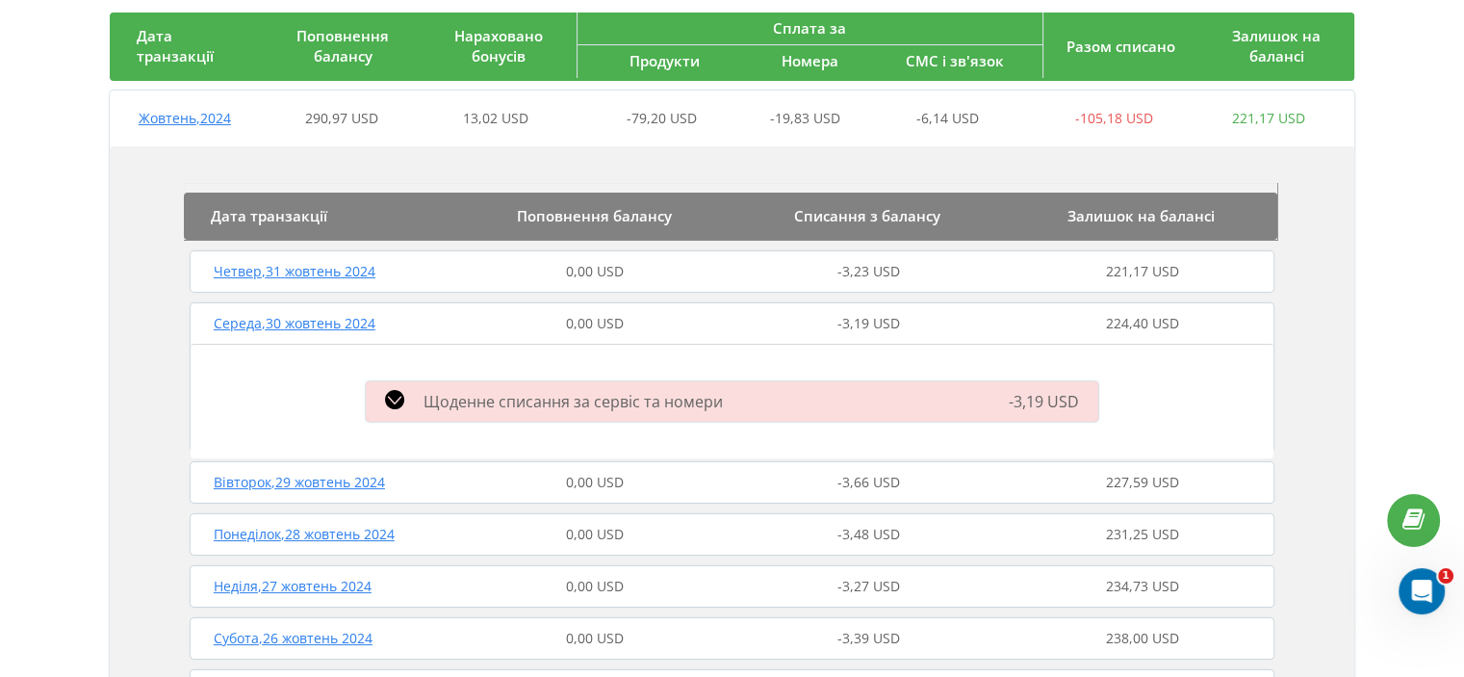
click at [373, 483] on span "Вівторок , 29 жовтень 2024" at bounding box center [299, 482] width 171 height 18
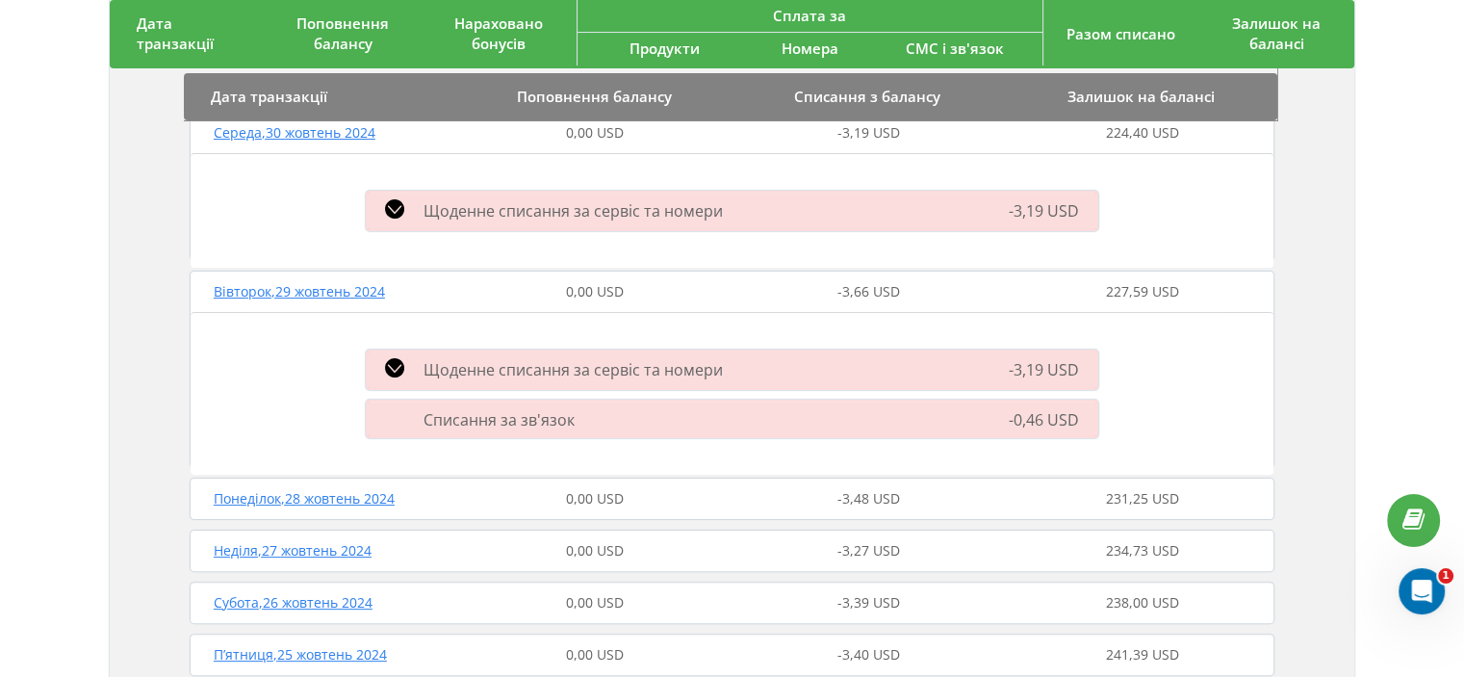
scroll to position [481, 0]
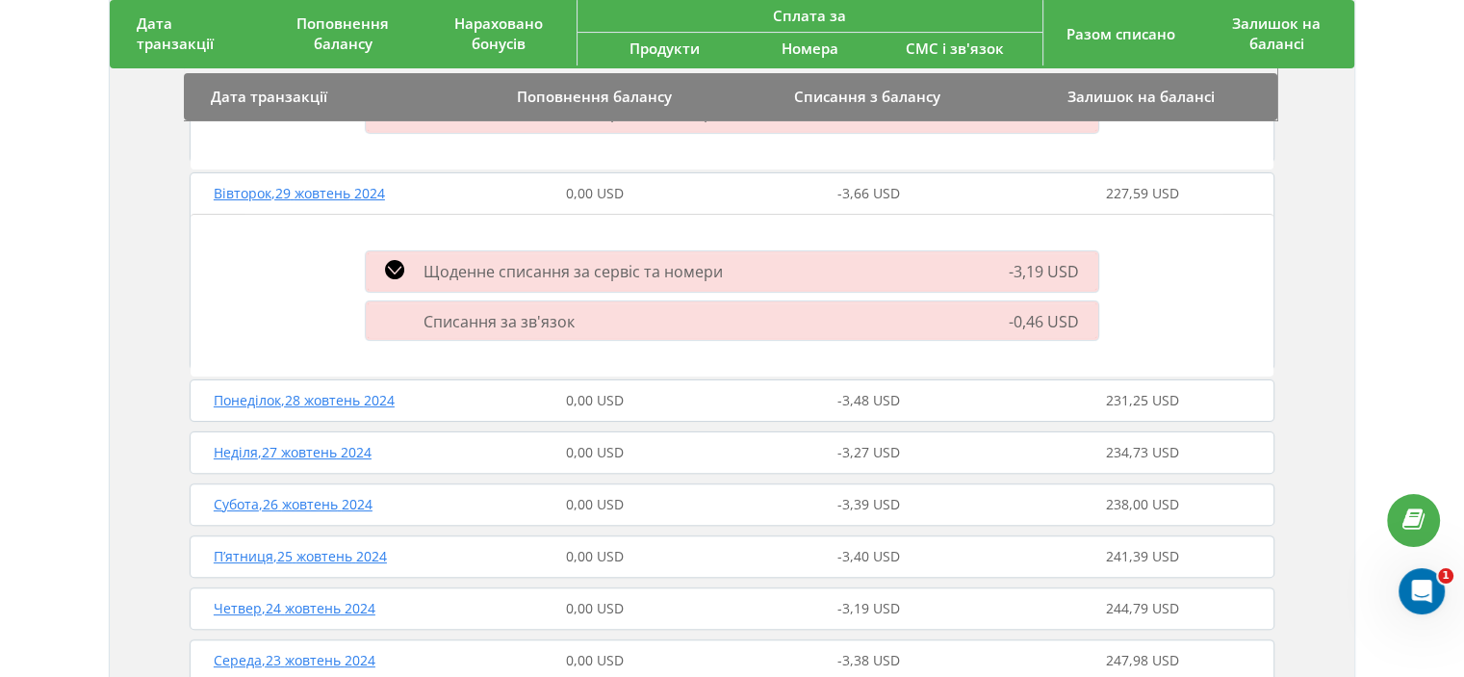
click at [400, 311] on div "Списання за зв'язок" at bounding box center [614, 320] width 520 height 21
click at [396, 261] on icon at bounding box center [394, 269] width 19 height 19
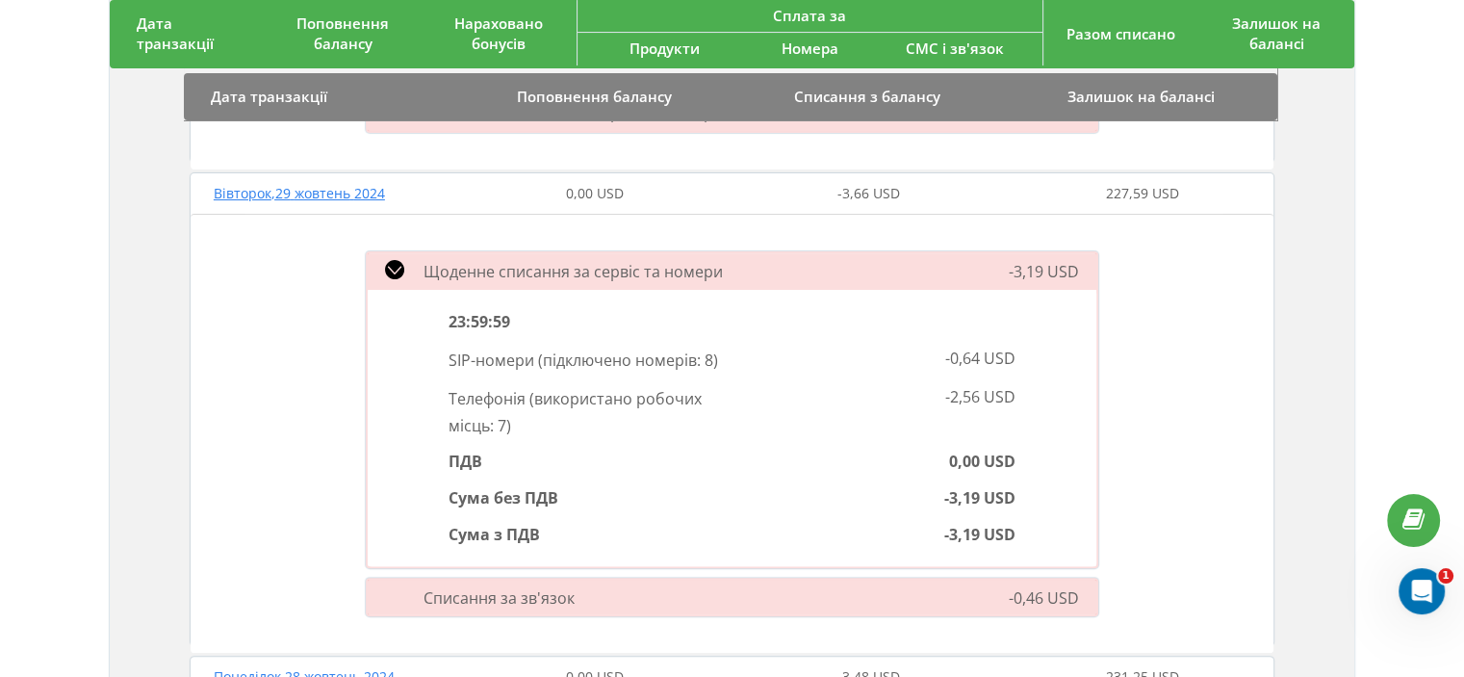
click at [396, 261] on icon at bounding box center [394, 269] width 19 height 19
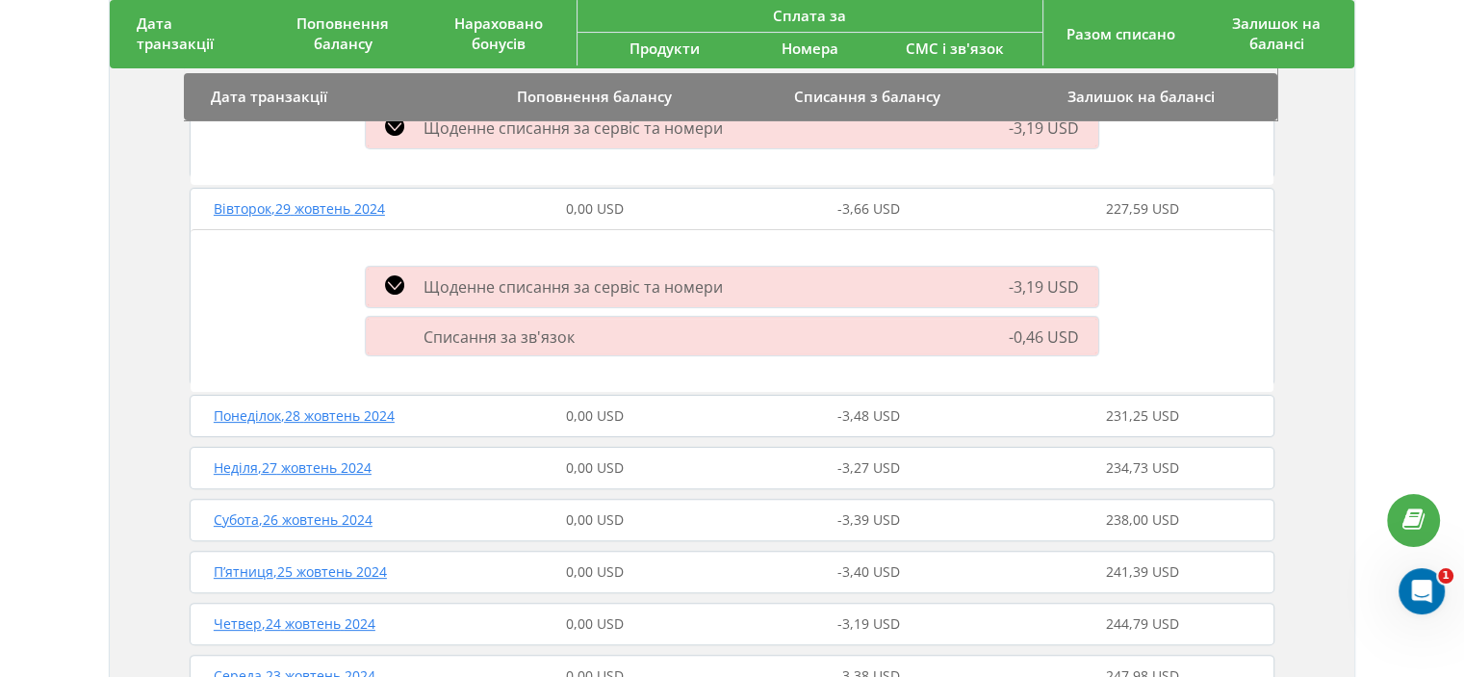
scroll to position [0, 0]
